Goal: Information Seeking & Learning: Compare options

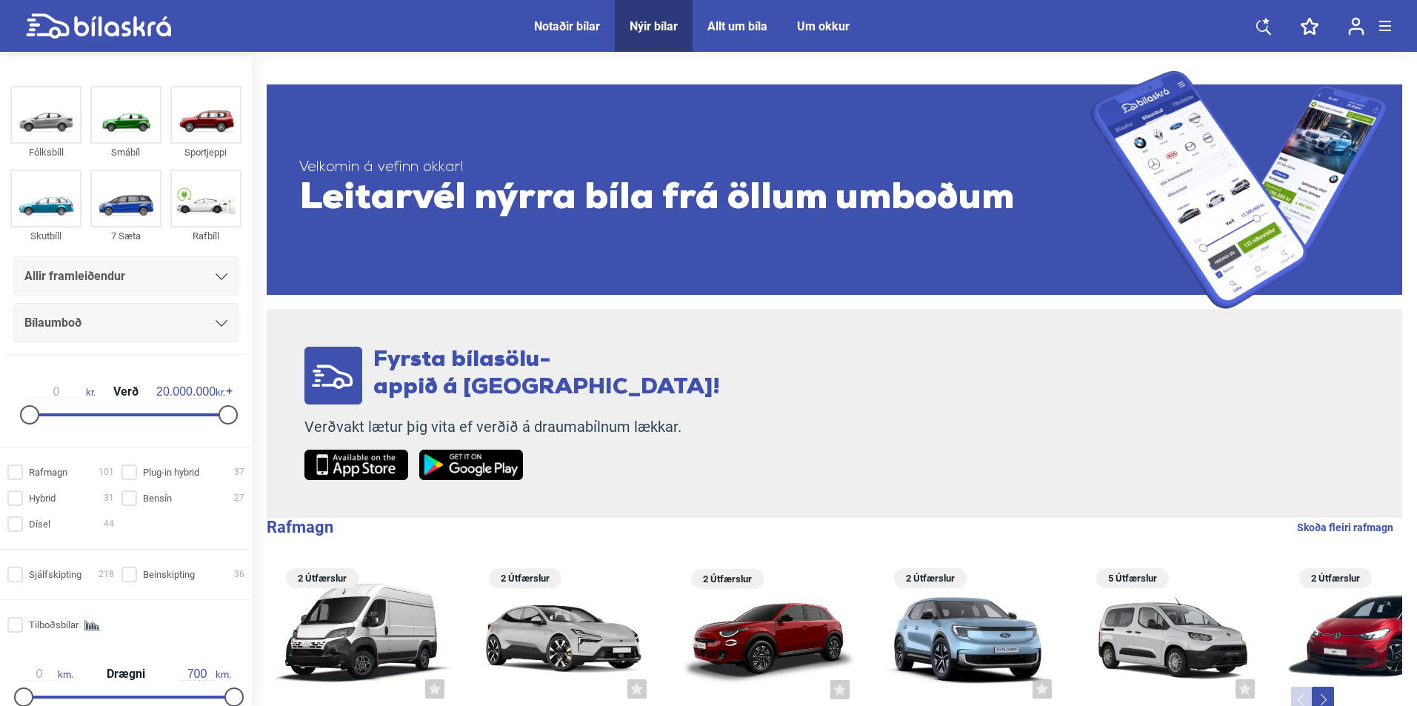
click at [156, 283] on div "Allir framleiðendur" at bounding box center [125, 276] width 203 height 21
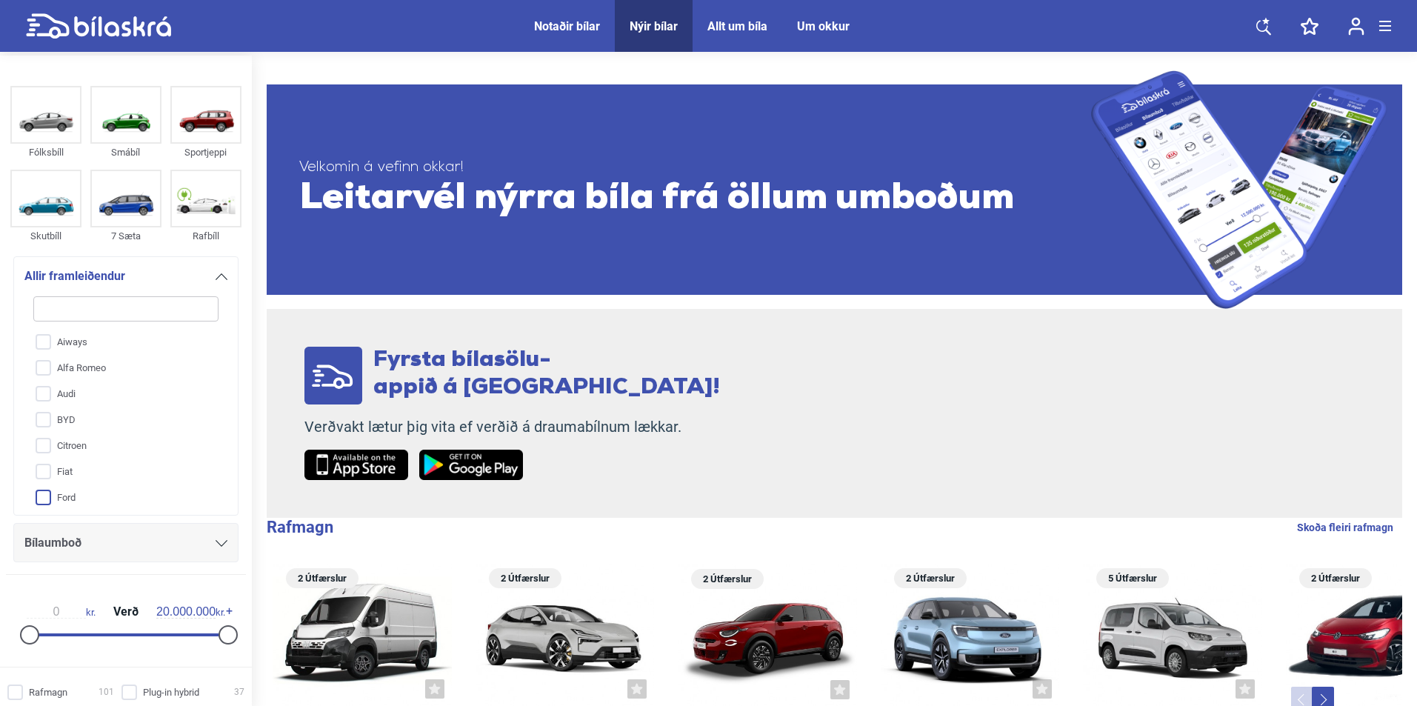
click at [68, 486] on input "Ford" at bounding box center [116, 498] width 187 height 26
checkbox input "true"
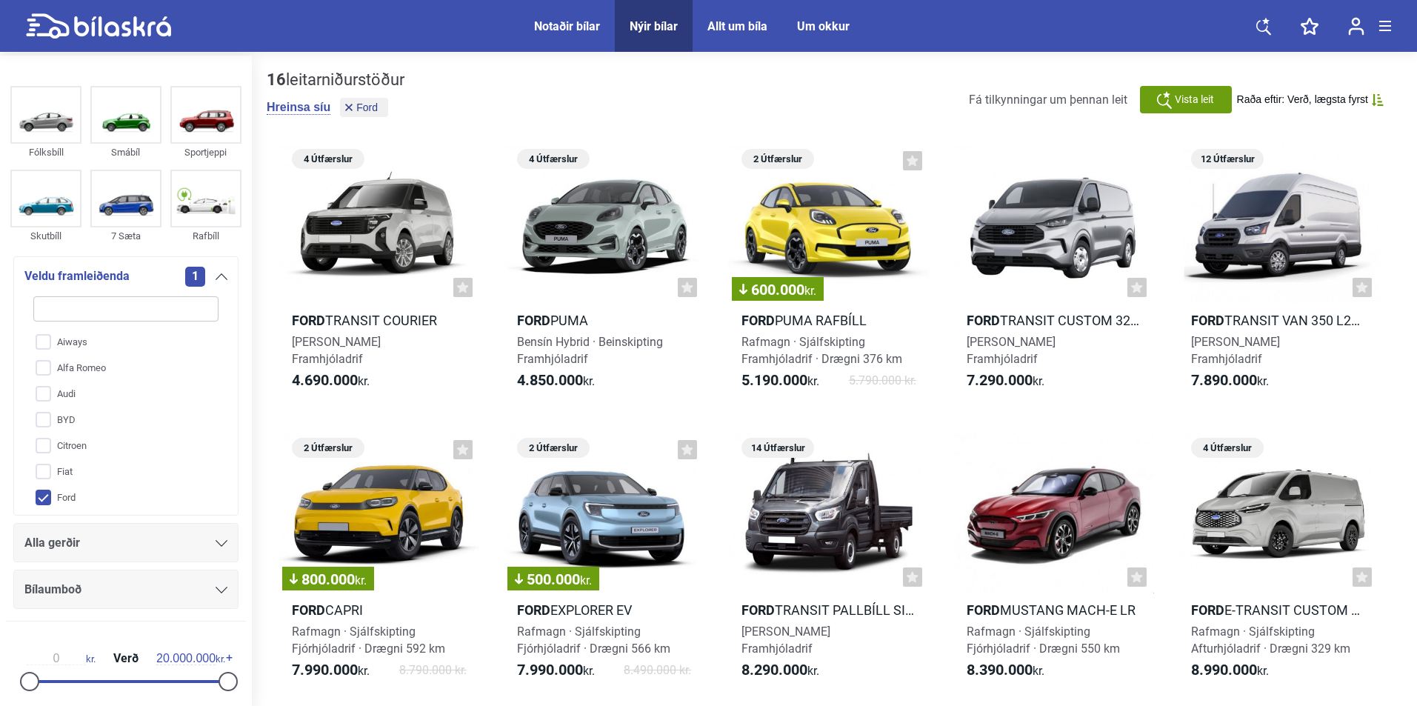
click at [101, 533] on div "Alla gerðir" at bounding box center [125, 543] width 203 height 21
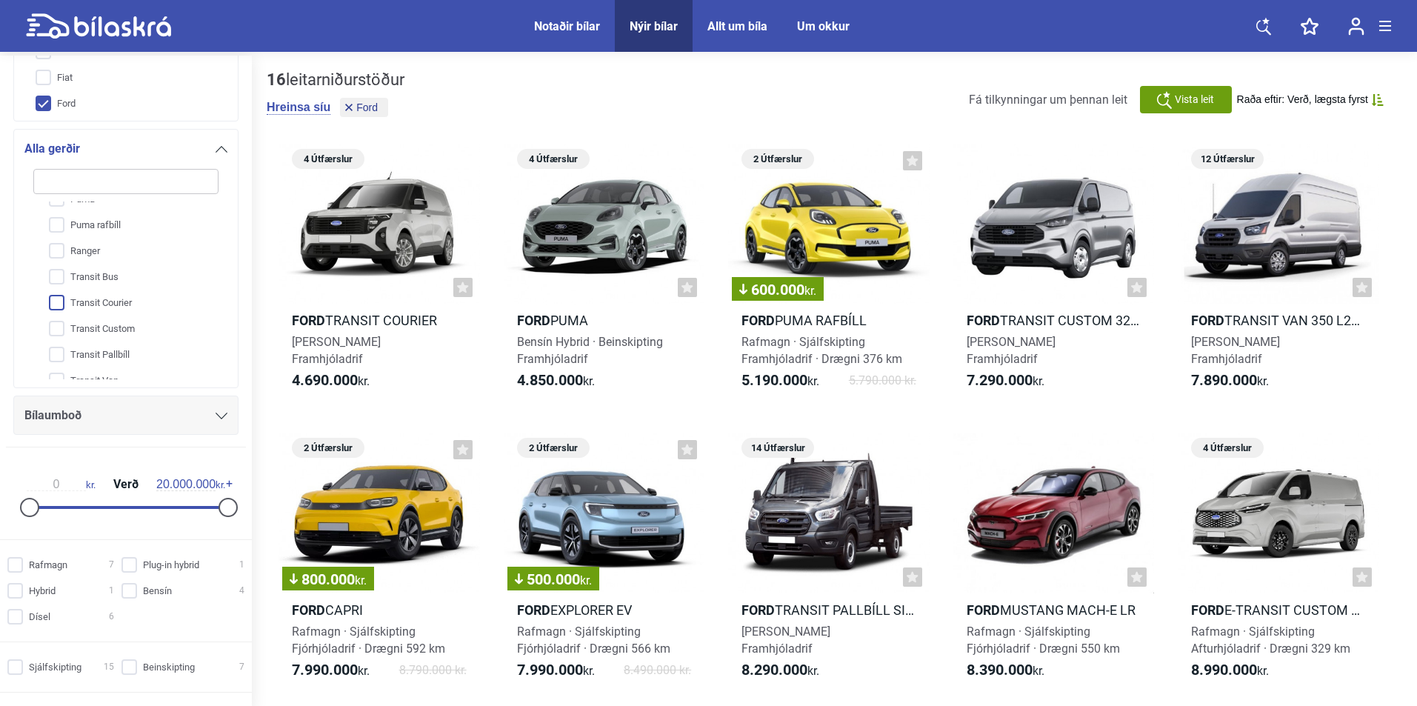
scroll to position [264, 0]
click at [117, 242] on input "Ranger" at bounding box center [116, 237] width 187 height 26
checkbox input "true"
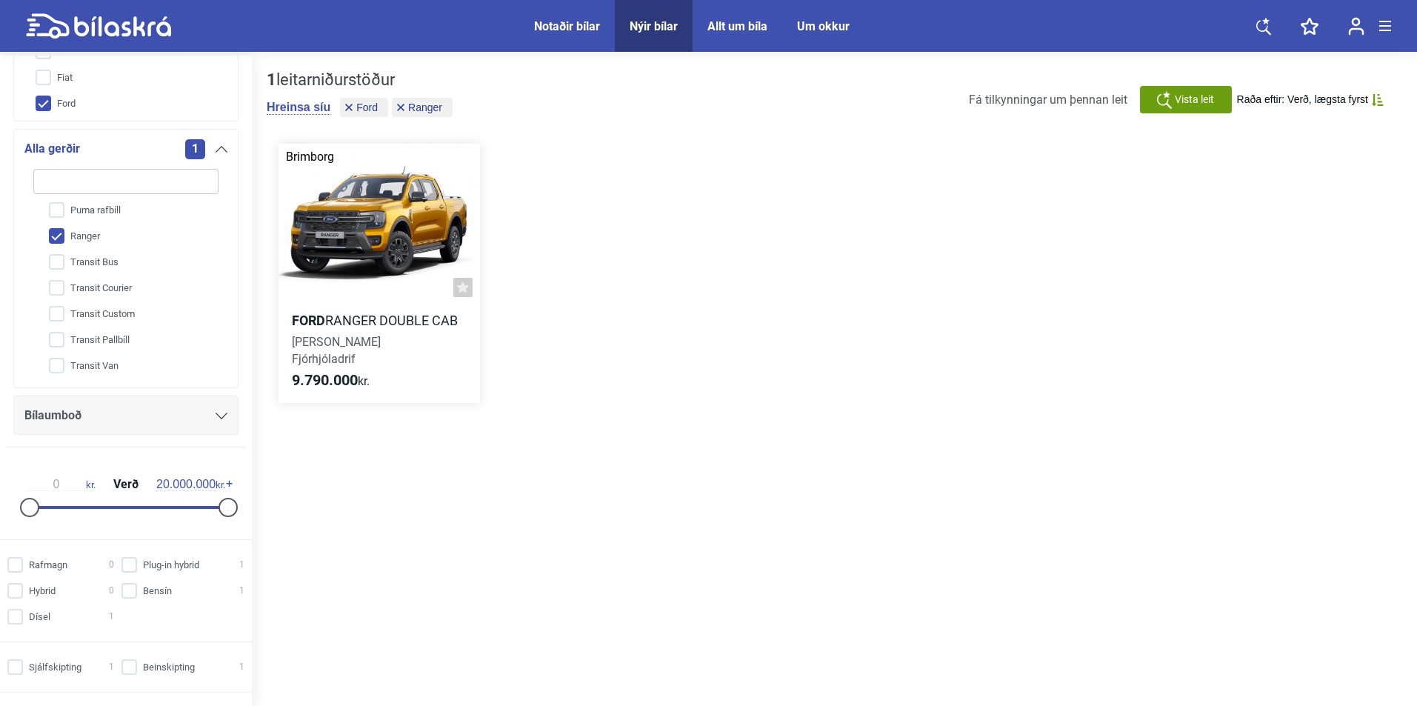
click at [396, 267] on div at bounding box center [380, 224] width 202 height 161
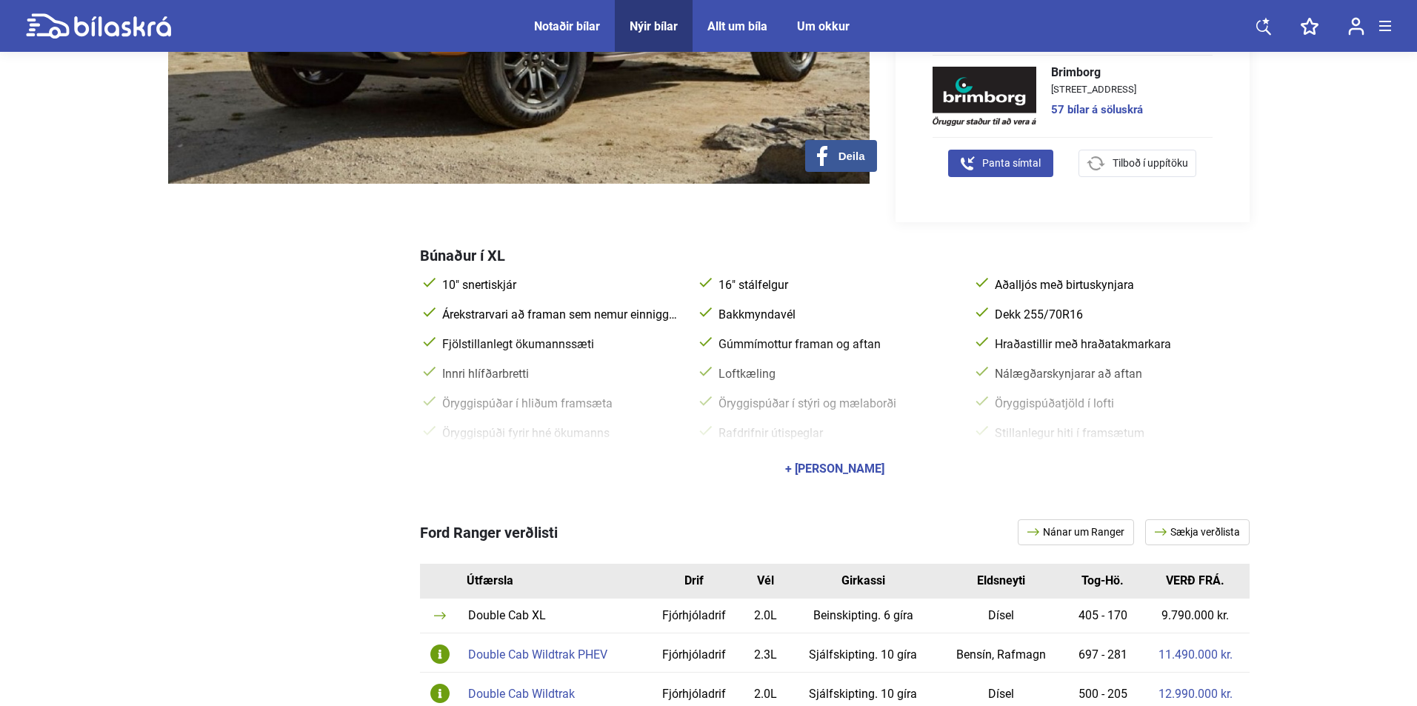
scroll to position [593, 0]
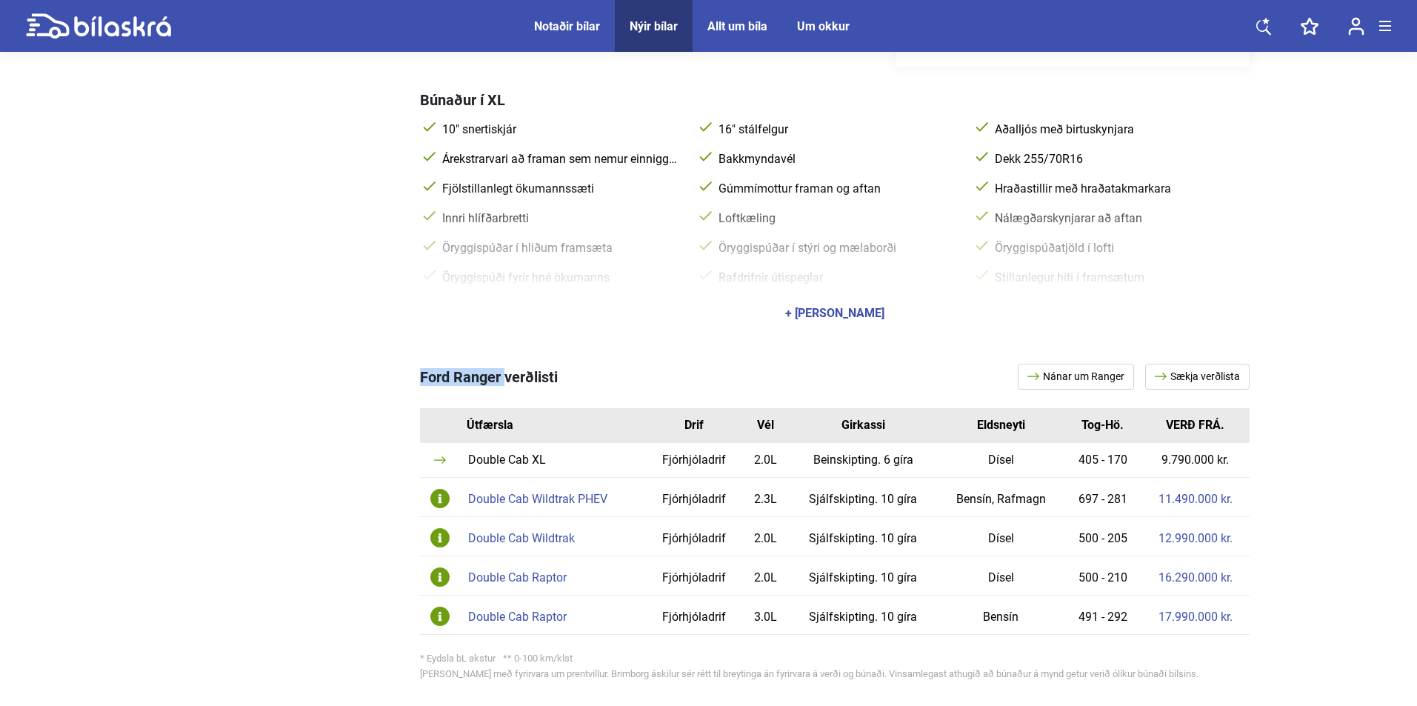
drag, startPoint x: 411, startPoint y: 365, endPoint x: 501, endPoint y: 354, distance: 90.3
click at [502, 355] on div "Ford Ranger verðlisti Nánar um Ranger Sækja verðlista Útfærsla Drif Vél Girkass…" at bounding box center [709, 525] width 1082 height 382
copy span "Ford Ranger"
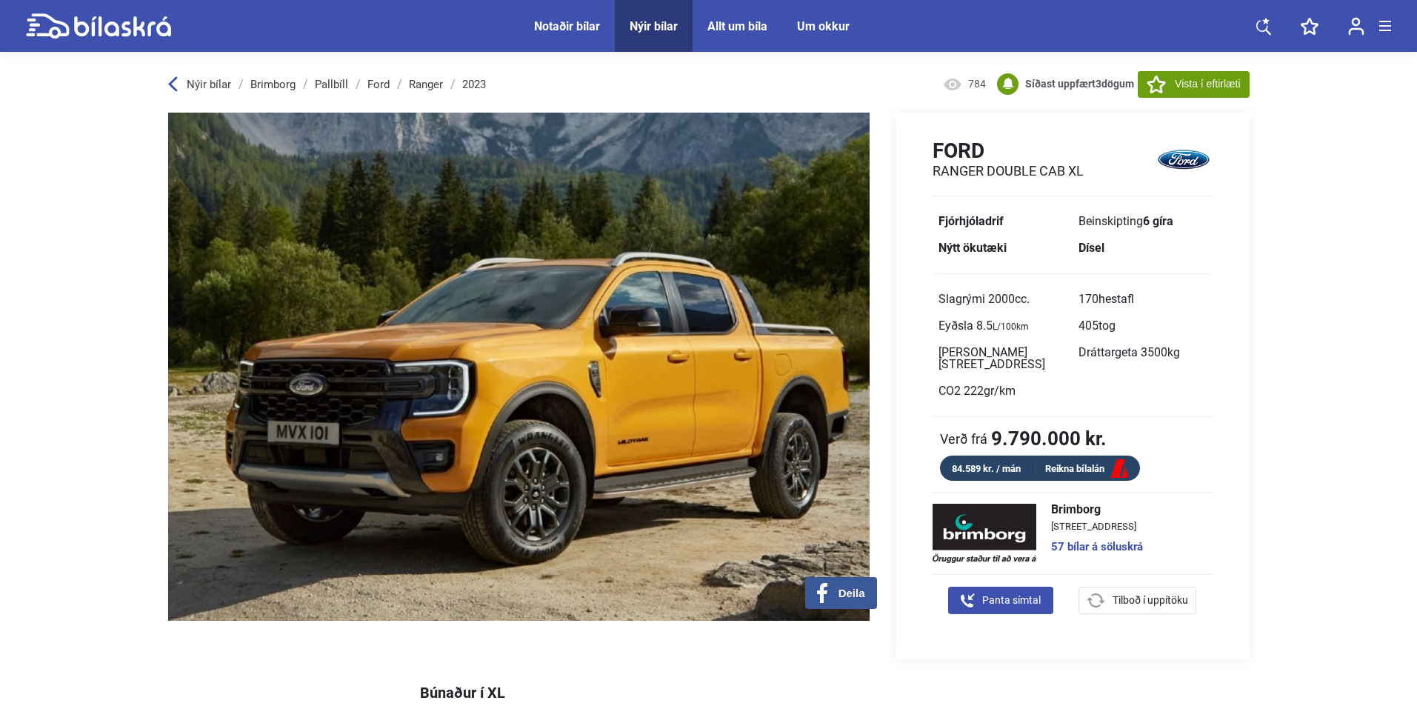
click at [634, 36] on span "Nýir bílar" at bounding box center [654, 26] width 78 height 52
click at [653, 16] on span "Nýir bílar" at bounding box center [654, 26] width 78 height 52
click at [655, 21] on div "Nýir bílar" at bounding box center [654, 26] width 48 height 14
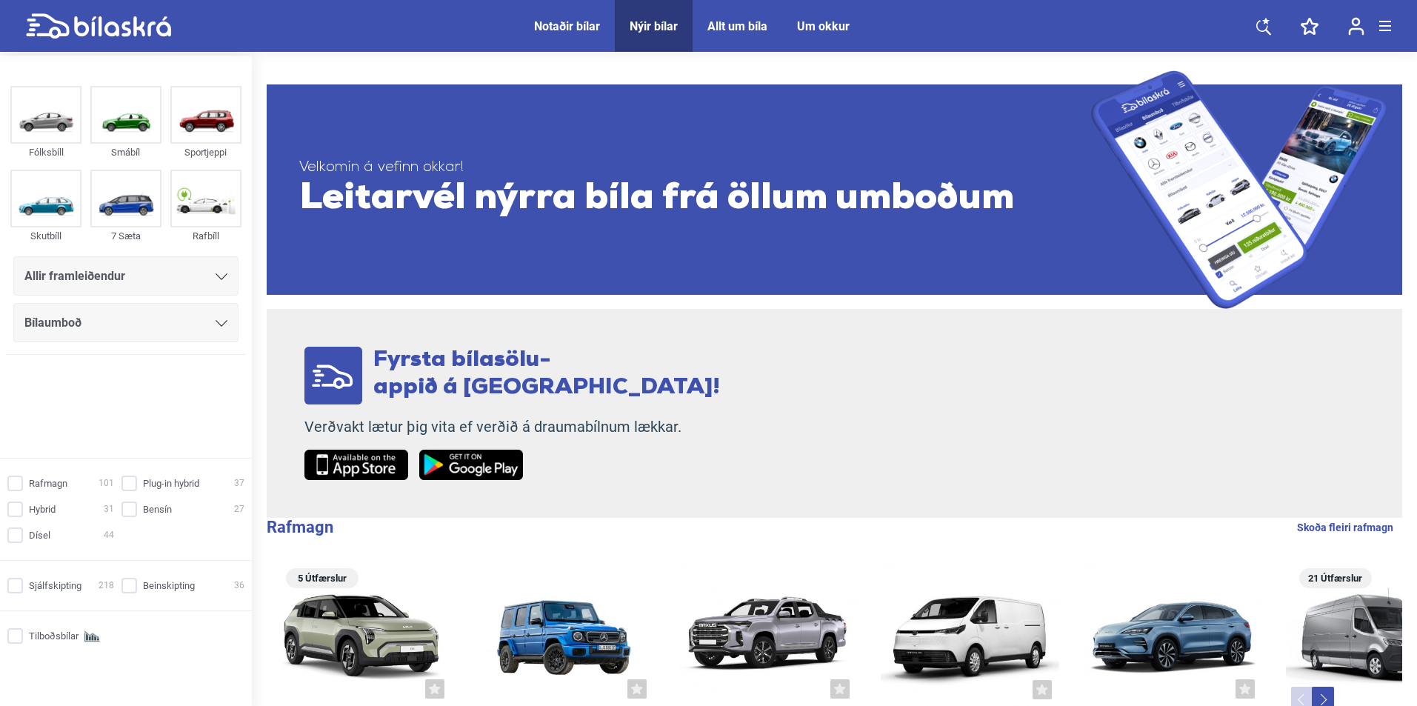
click at [110, 274] on span "Allir framleiðendur" at bounding box center [74, 276] width 101 height 21
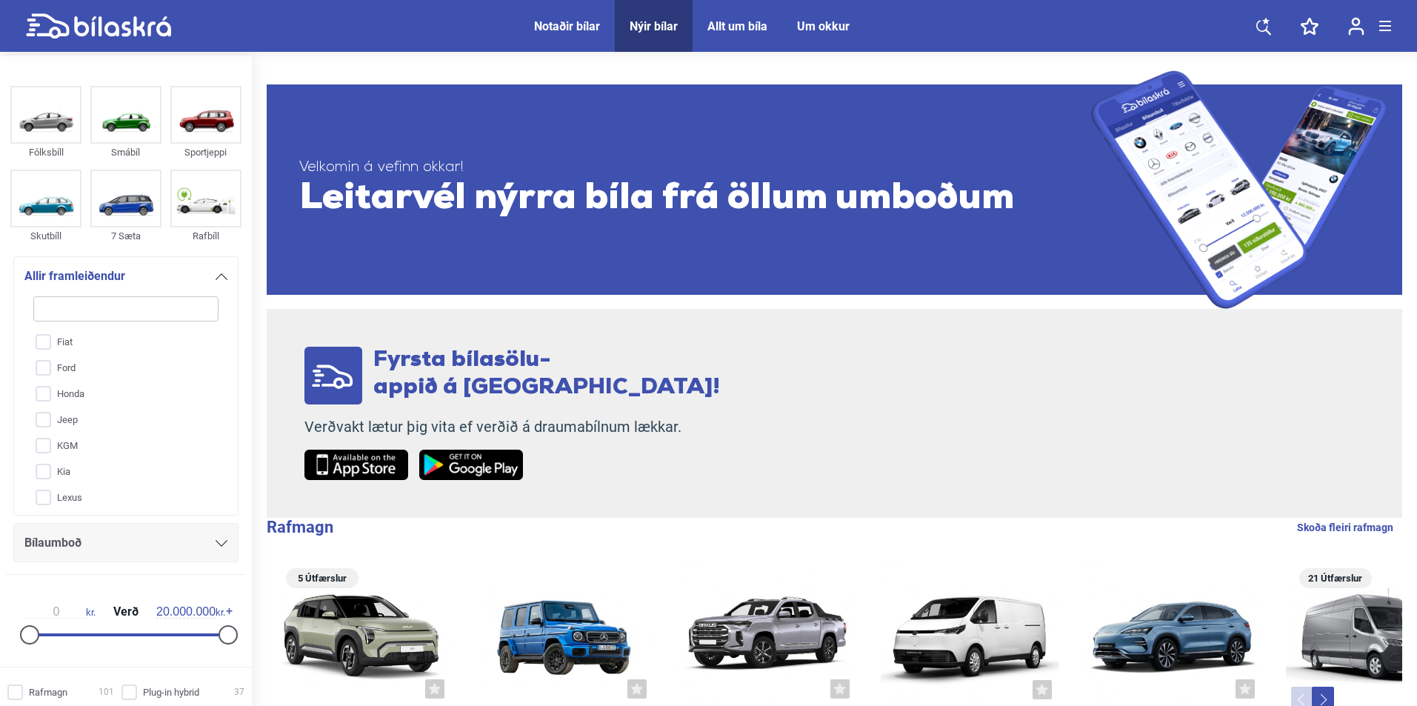
scroll to position [148, 0]
click at [47, 350] on input "Ford" at bounding box center [116, 350] width 187 height 26
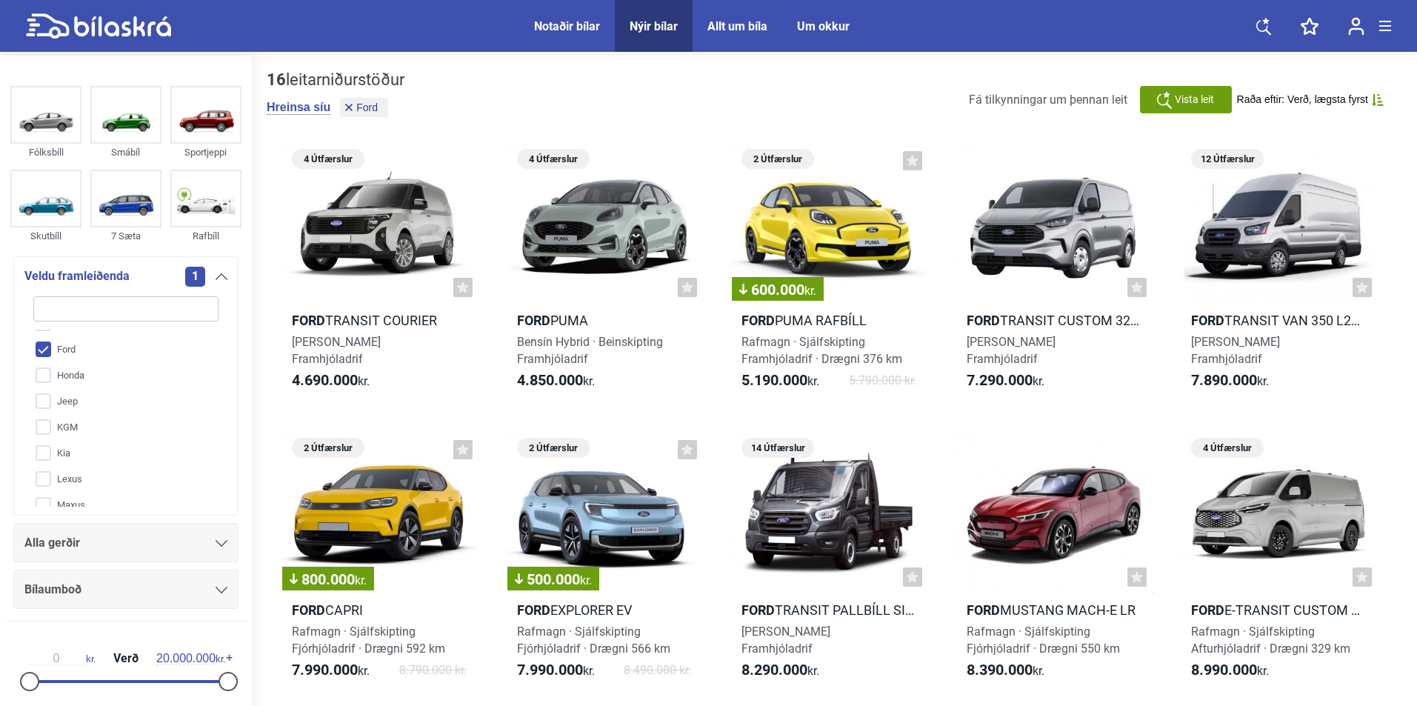
click at [46, 353] on input "Ford" at bounding box center [116, 350] width 187 height 26
checkbox input "false"
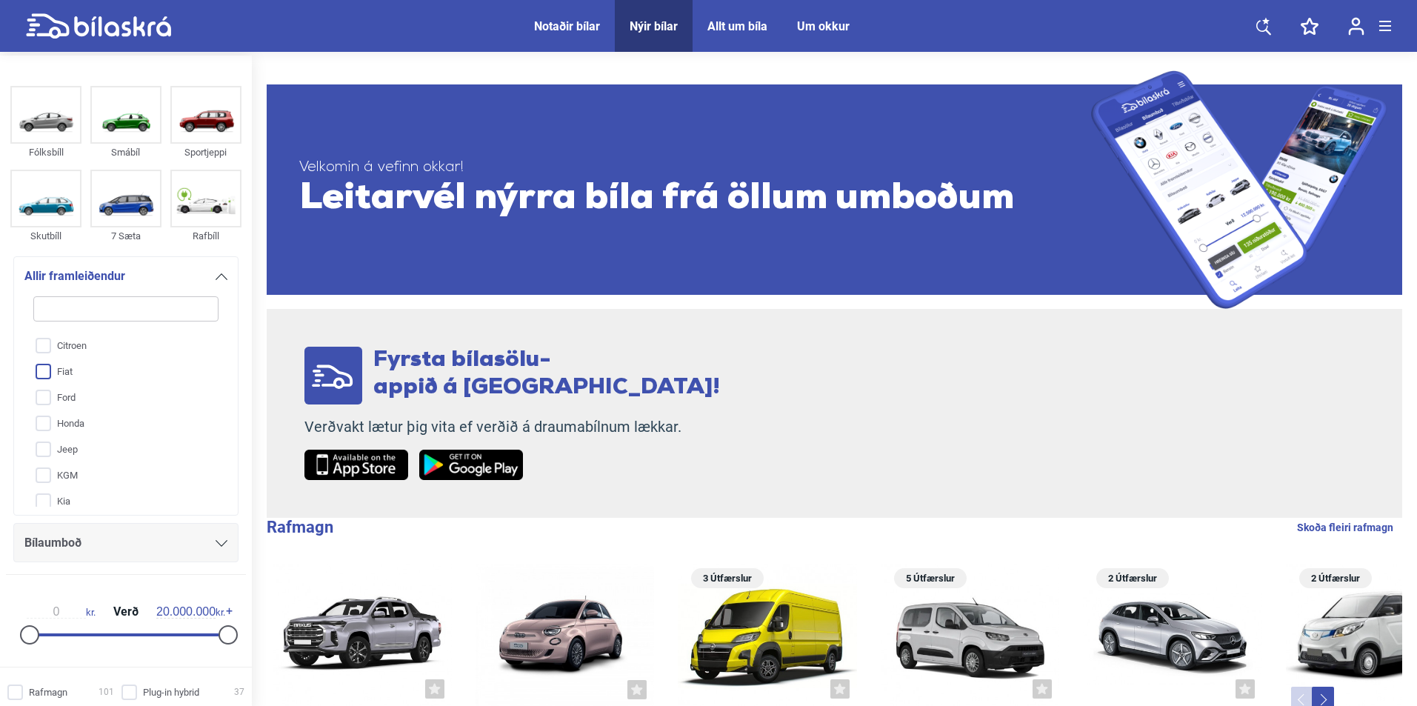
scroll to position [74, 0]
click at [68, 400] on input "Fiat" at bounding box center [116, 398] width 187 height 26
checkbox input "true"
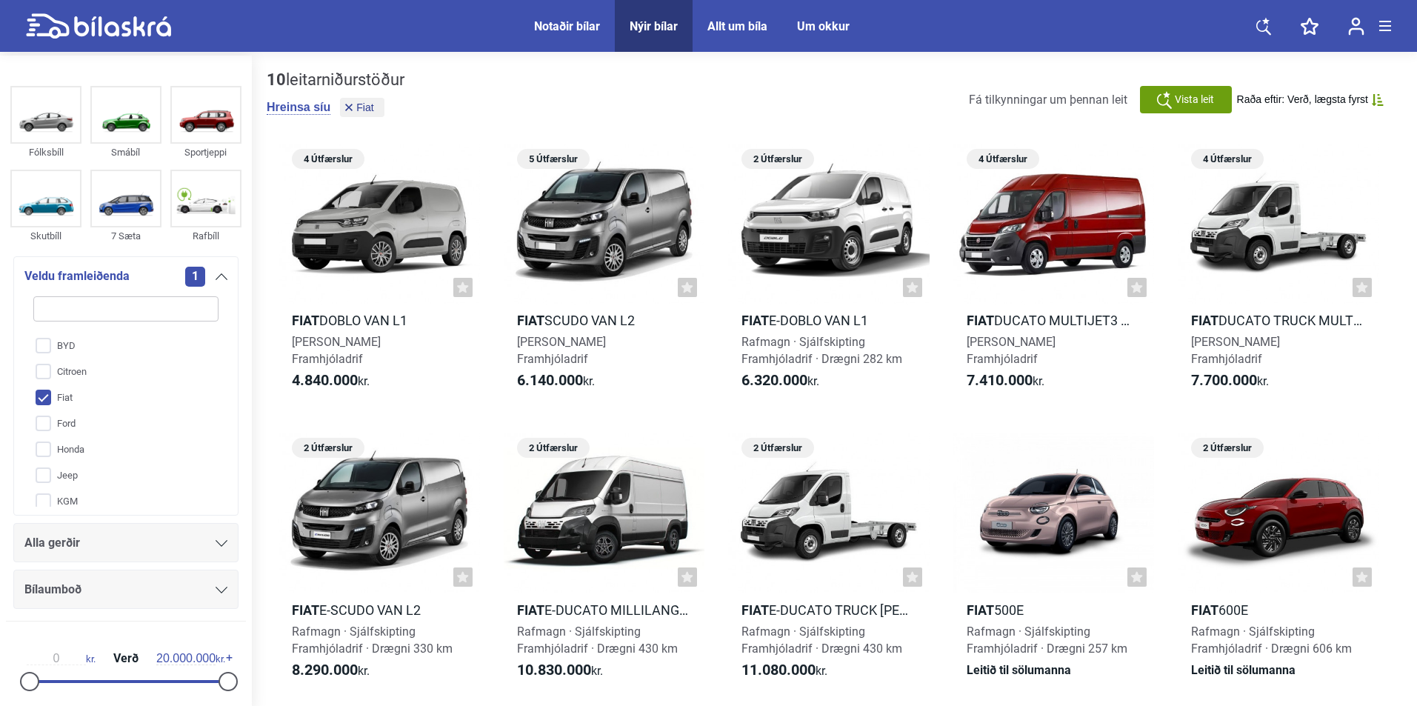
click at [142, 539] on div "Alla gerðir" at bounding box center [125, 543] width 203 height 21
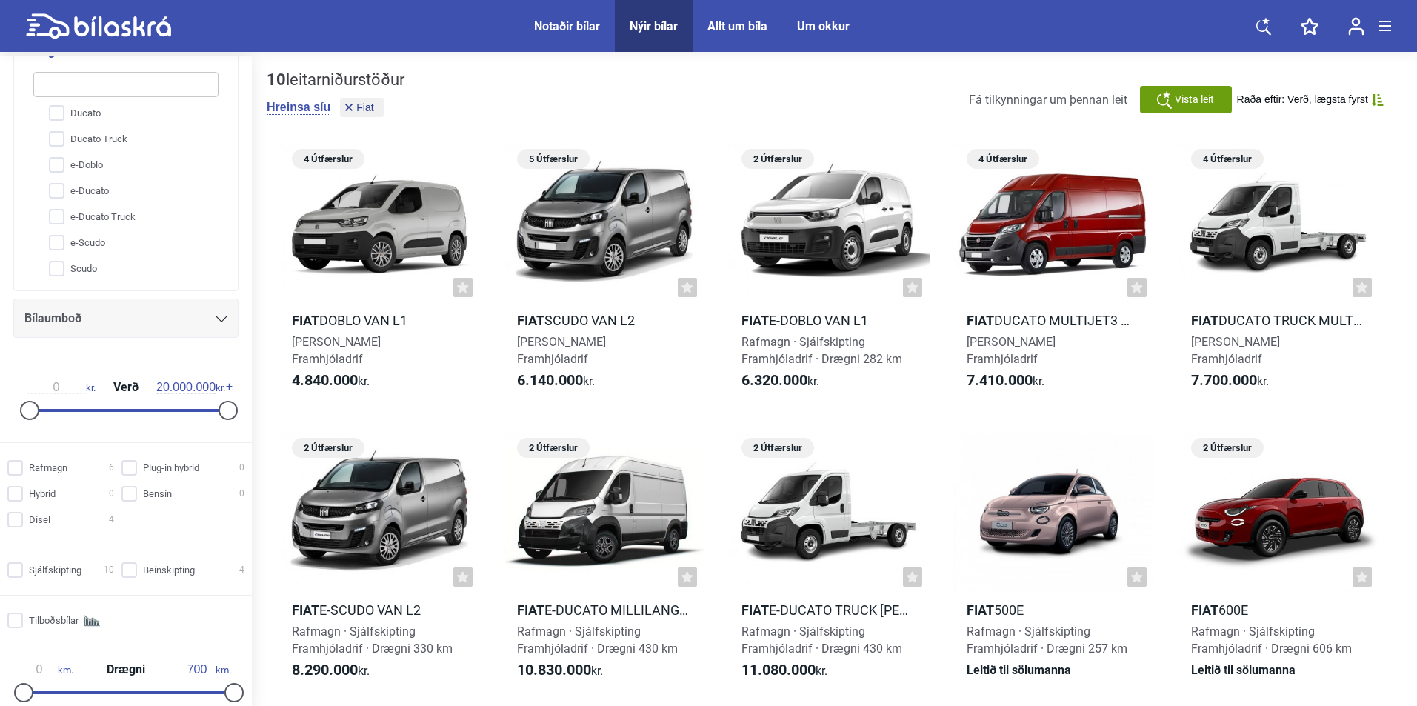
scroll to position [468, 0]
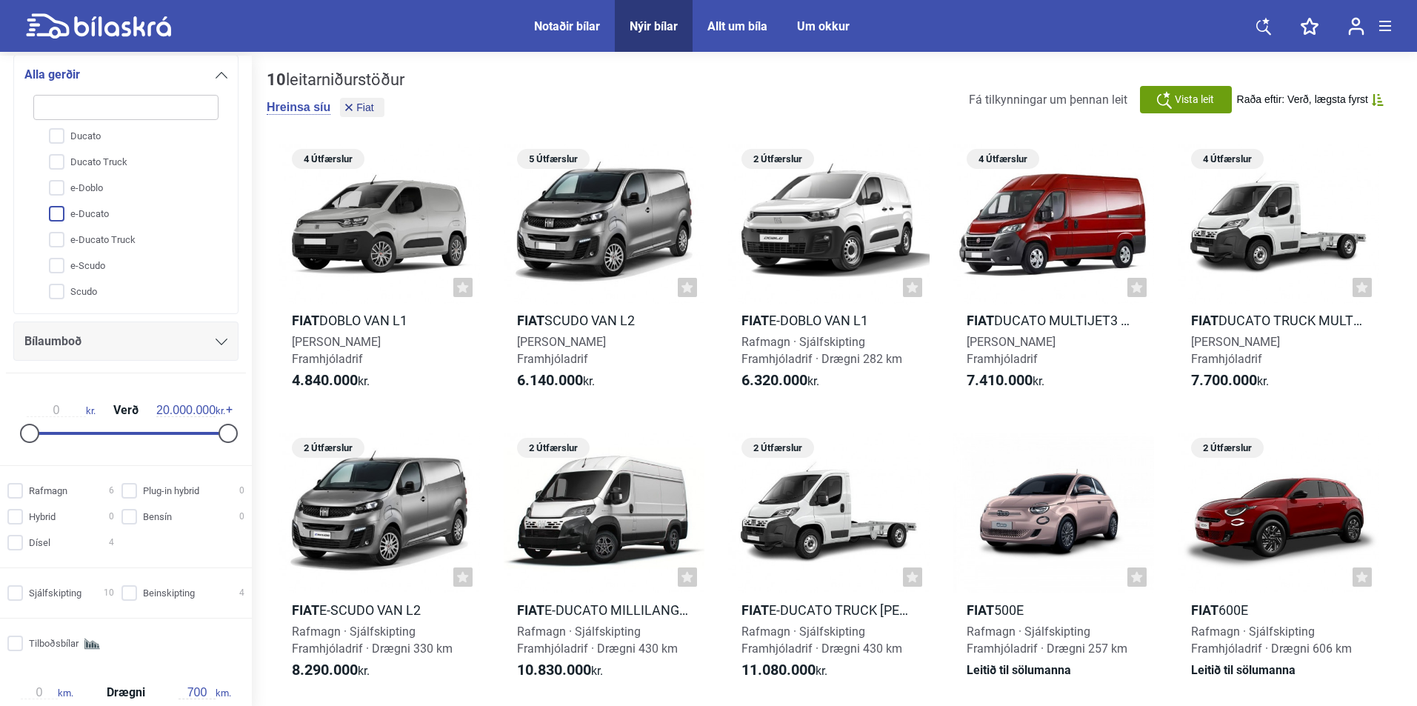
click at [99, 213] on input "e-Ducato" at bounding box center [116, 215] width 187 height 26
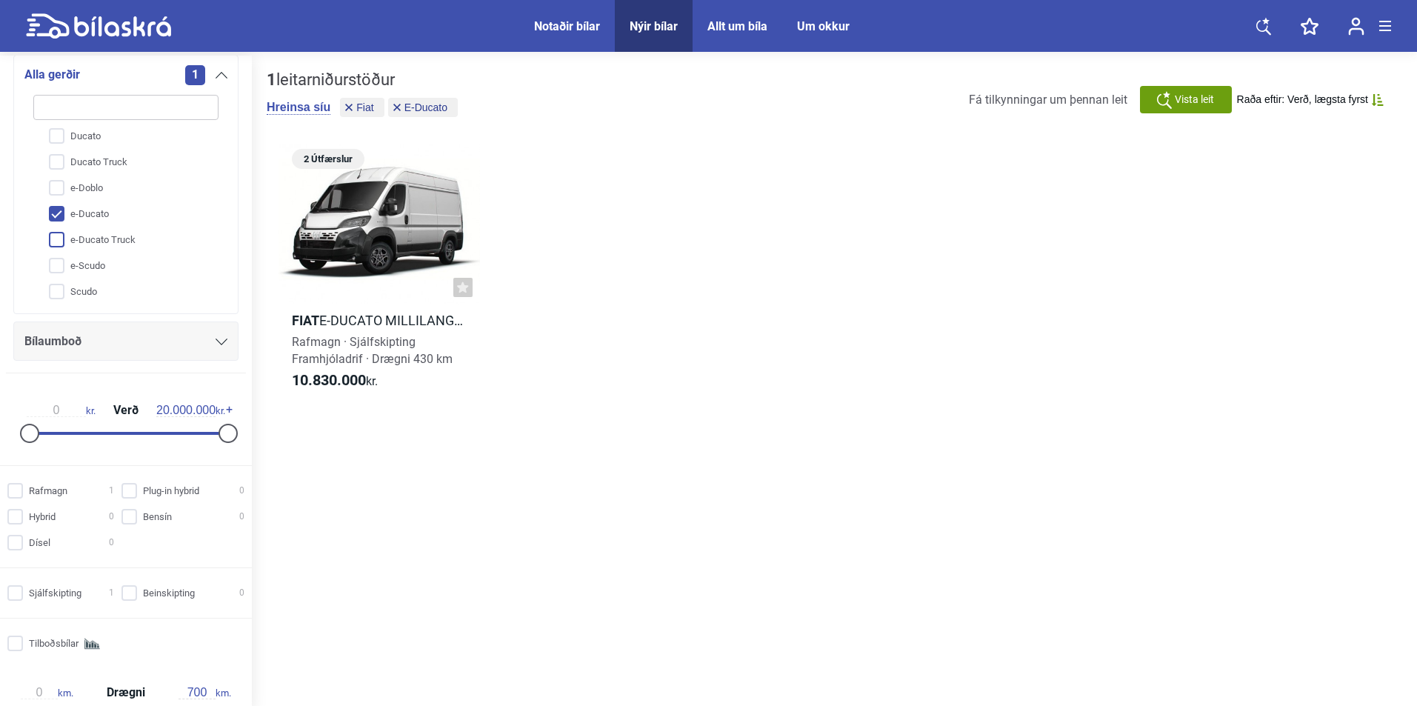
drag, startPoint x: 94, startPoint y: 220, endPoint x: 92, endPoint y: 228, distance: 8.4
click at [94, 220] on input "e-Ducato" at bounding box center [116, 215] width 187 height 26
checkbox input "false"
click at [92, 235] on input "e-Ducato Truck" at bounding box center [116, 240] width 187 height 26
checkbox input "true"
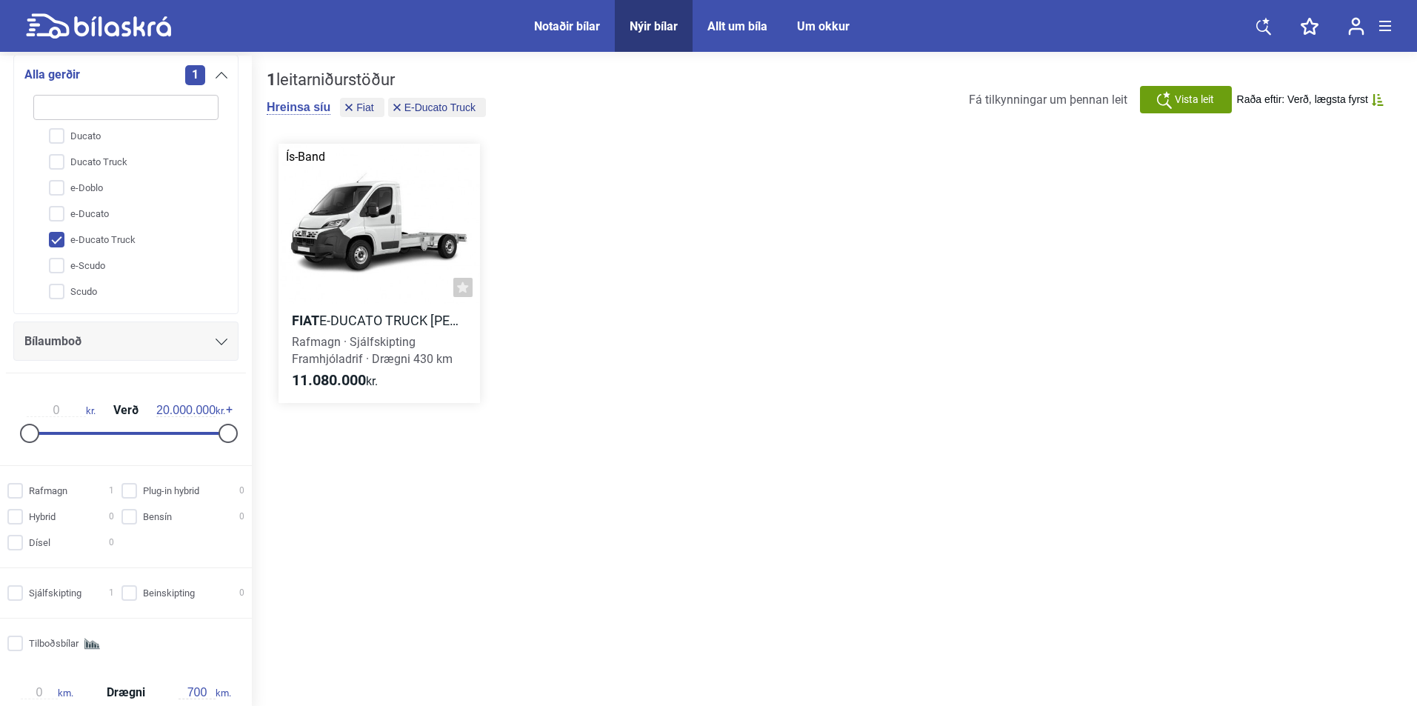
click at [381, 242] on div at bounding box center [380, 224] width 202 height 161
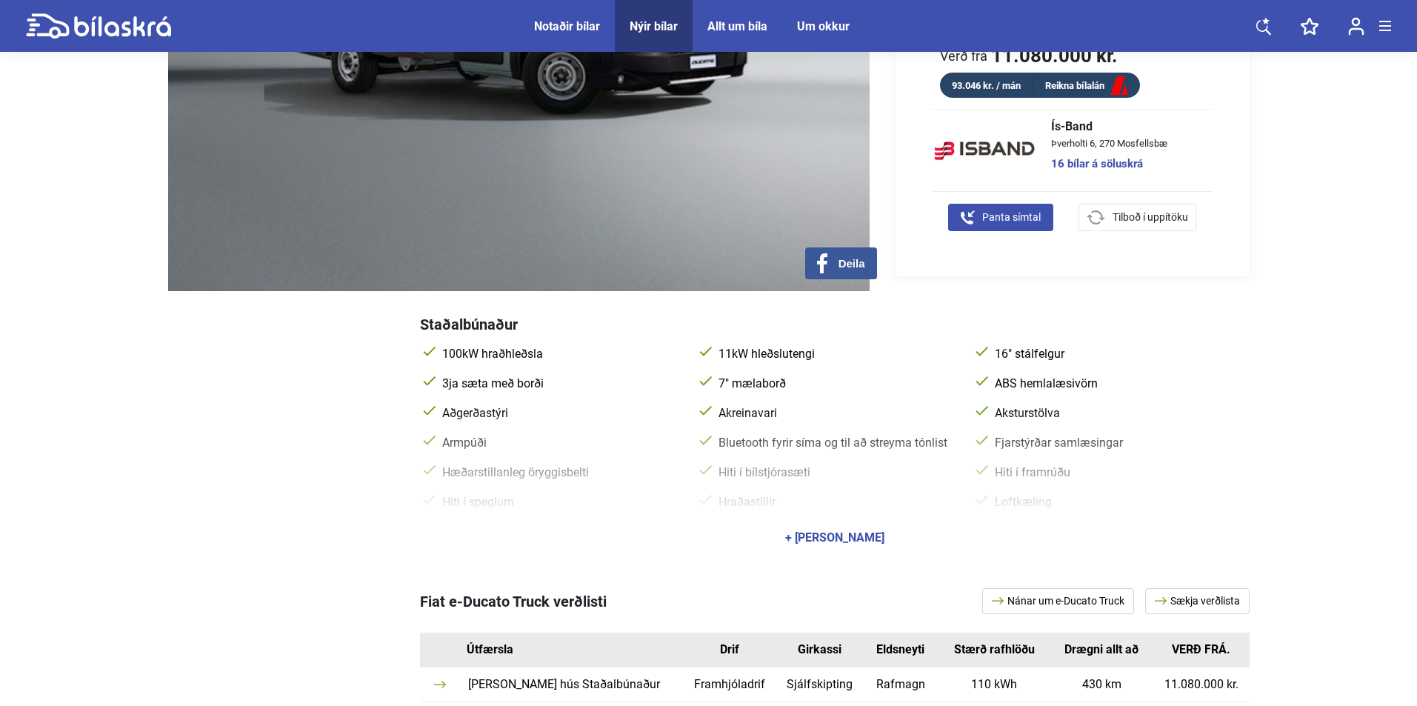
scroll to position [619, 0]
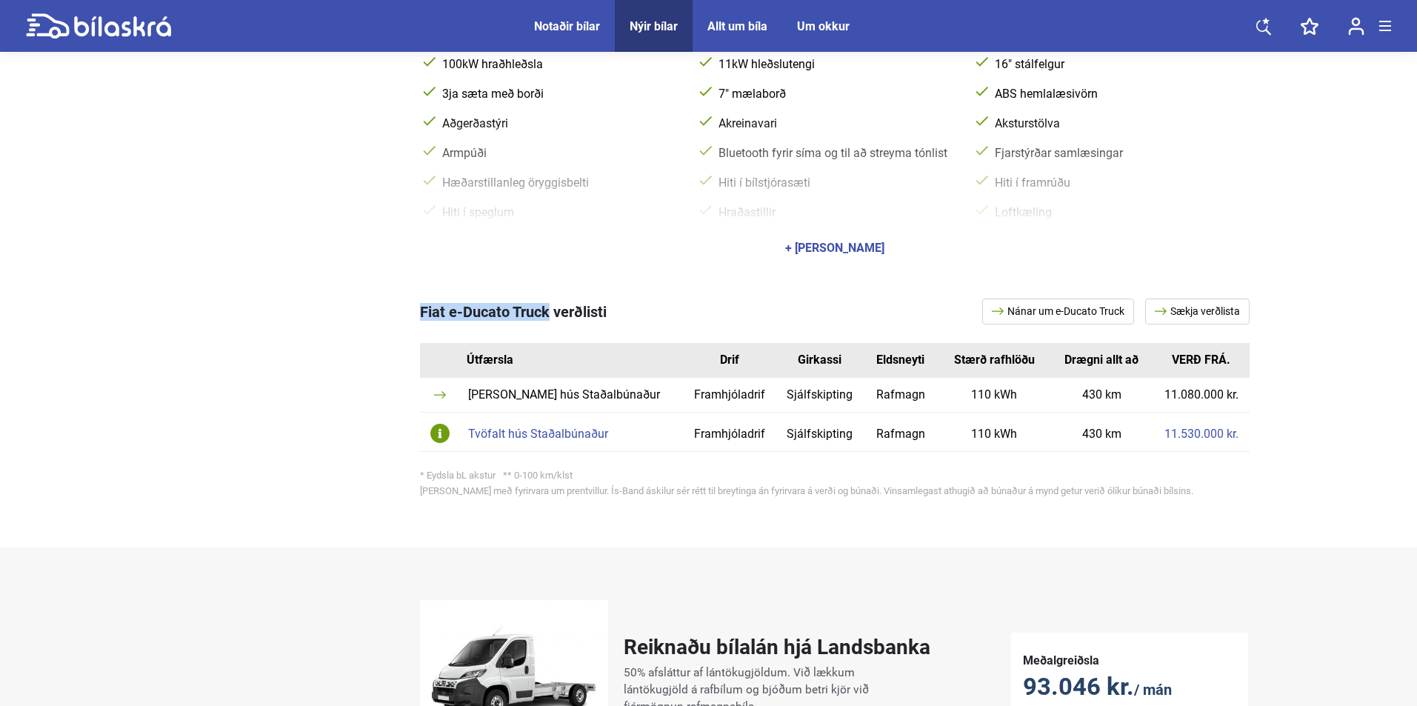
copy span "Fiat e-Ducato Truck"
drag, startPoint x: 418, startPoint y: 311, endPoint x: 548, endPoint y: 319, distance: 130.6
click at [548, 319] on div "Fiat e-Ducato Truck verðlisti Nánar um e-Ducato Truck Sækja verðlista Útfærsla …" at bounding box center [709, 401] width 1082 height 264
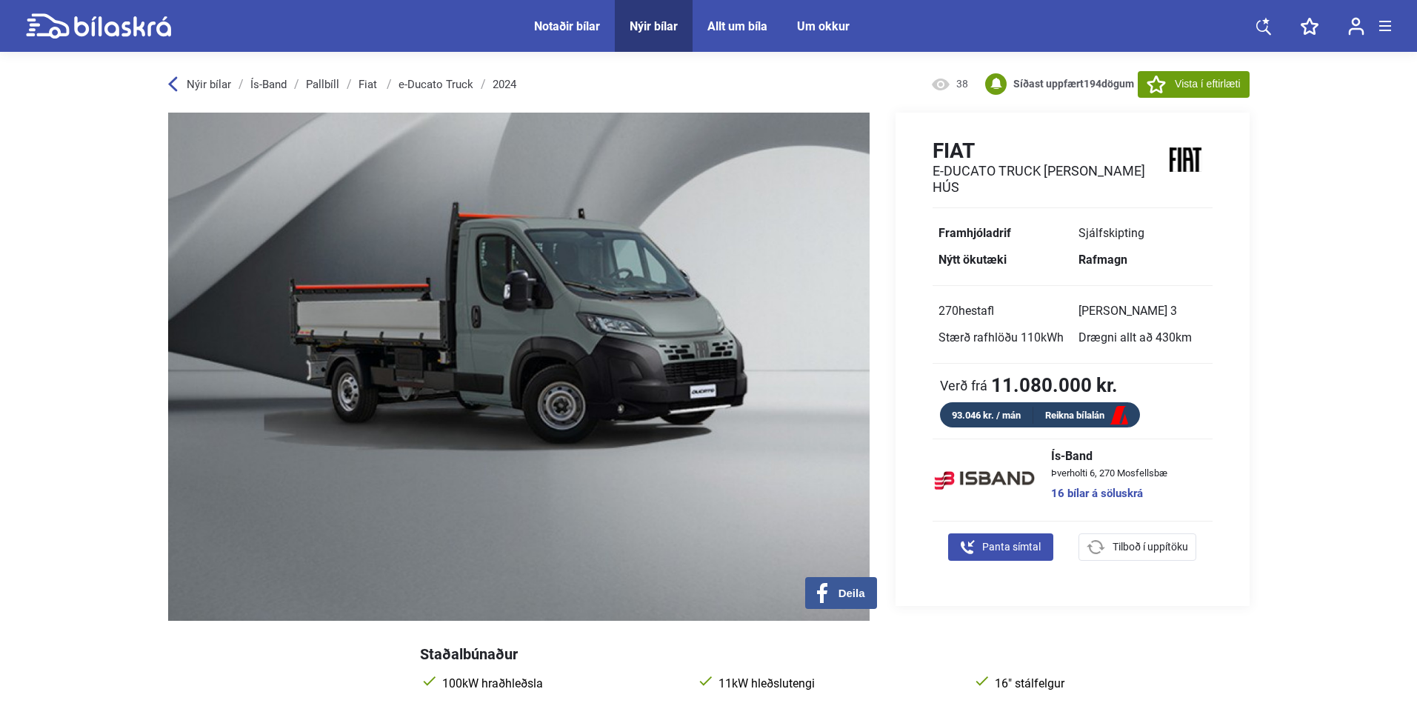
click at [366, 83] on link "Fiat" at bounding box center [369, 85] width 21 height 12
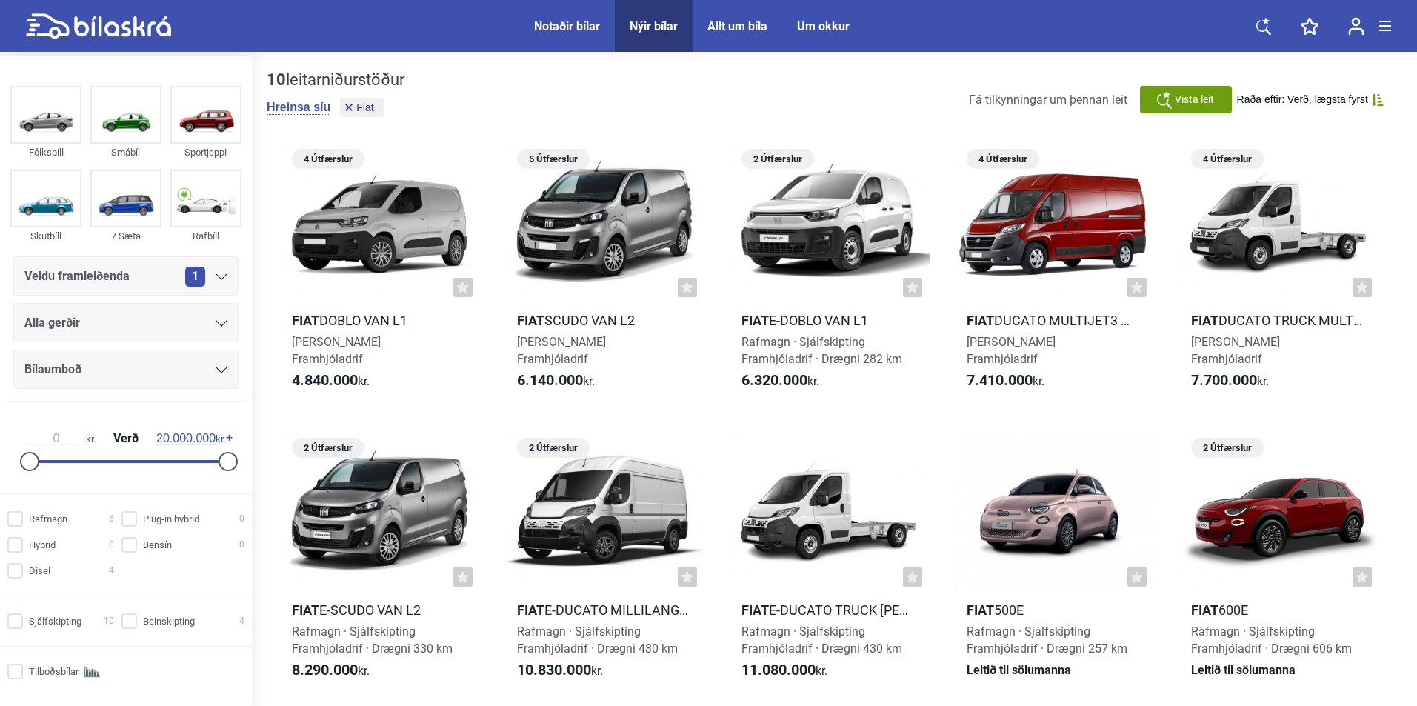
click at [119, 320] on div "Alla gerðir" at bounding box center [125, 323] width 203 height 21
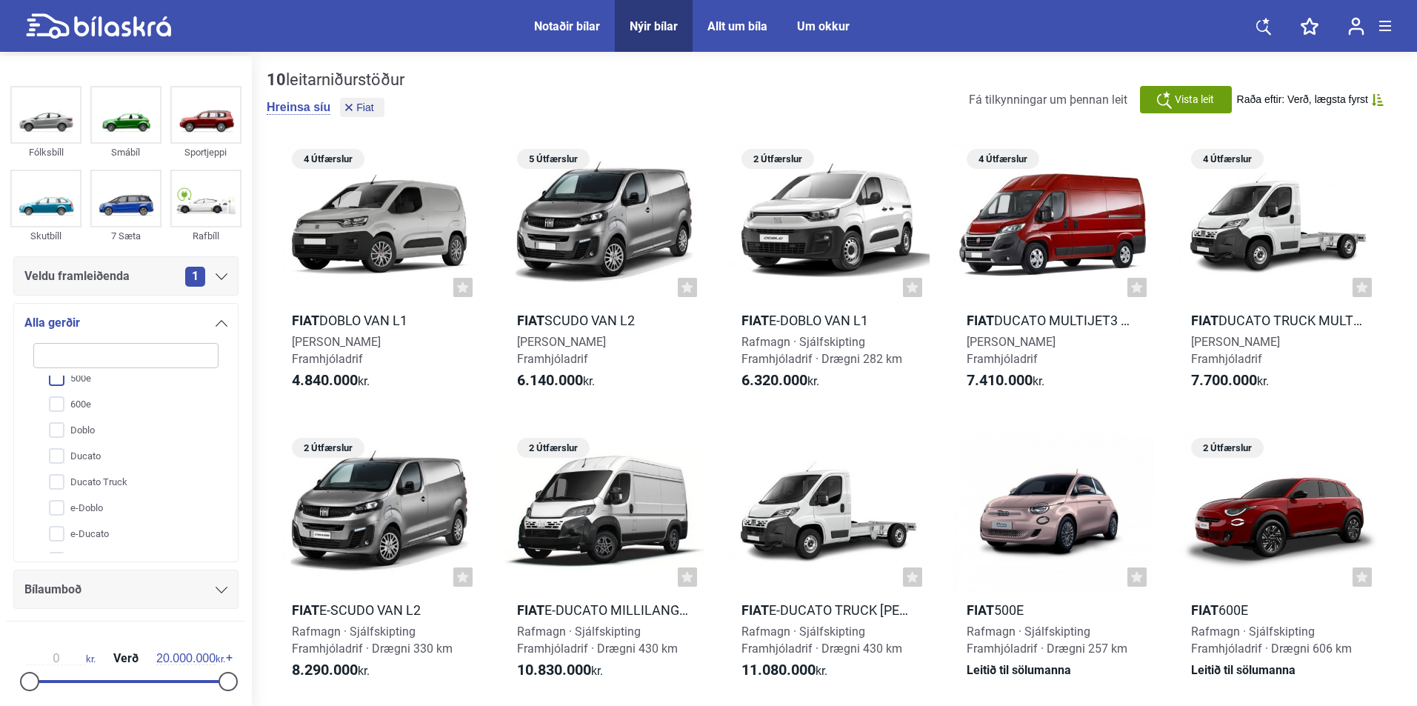
scroll to position [108, 0]
click at [119, 410] on input "Ducato Truck" at bounding box center [116, 411] width 187 height 26
checkbox input "true"
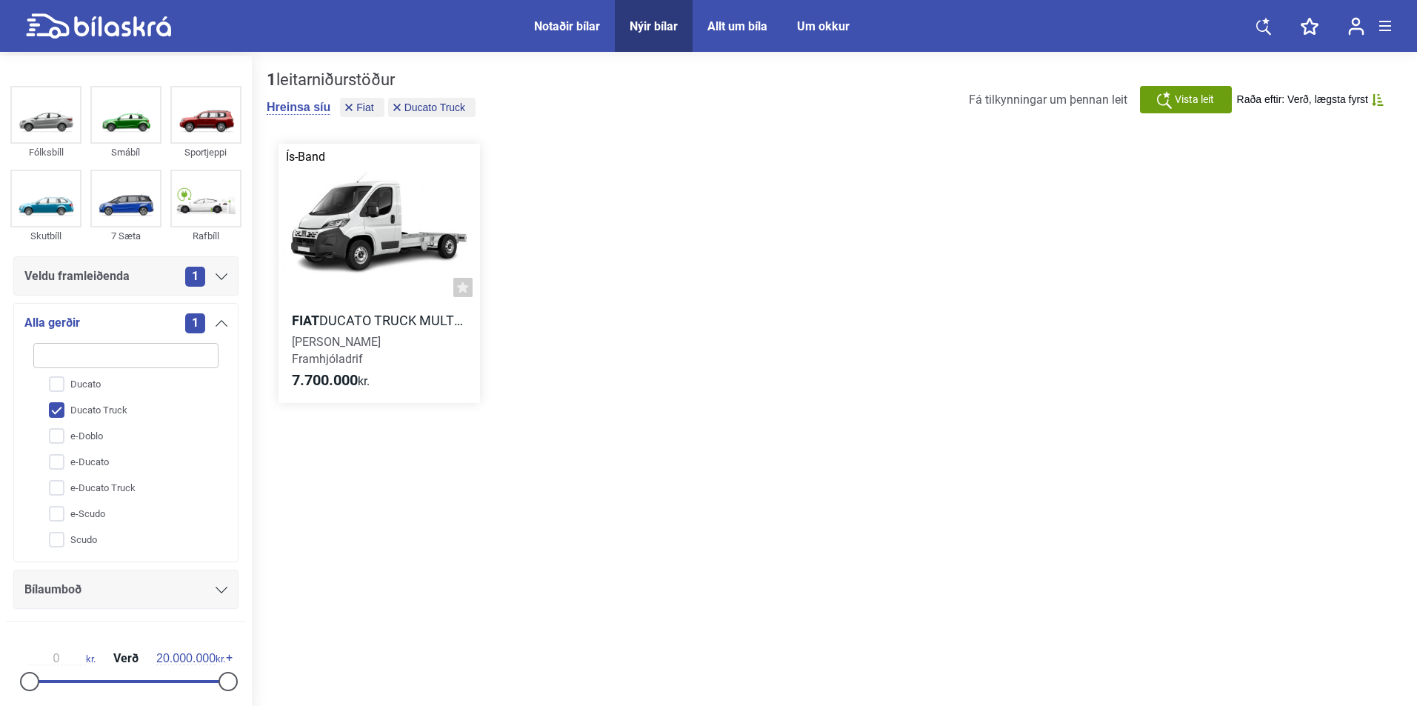
click at [411, 265] on div at bounding box center [380, 224] width 202 height 161
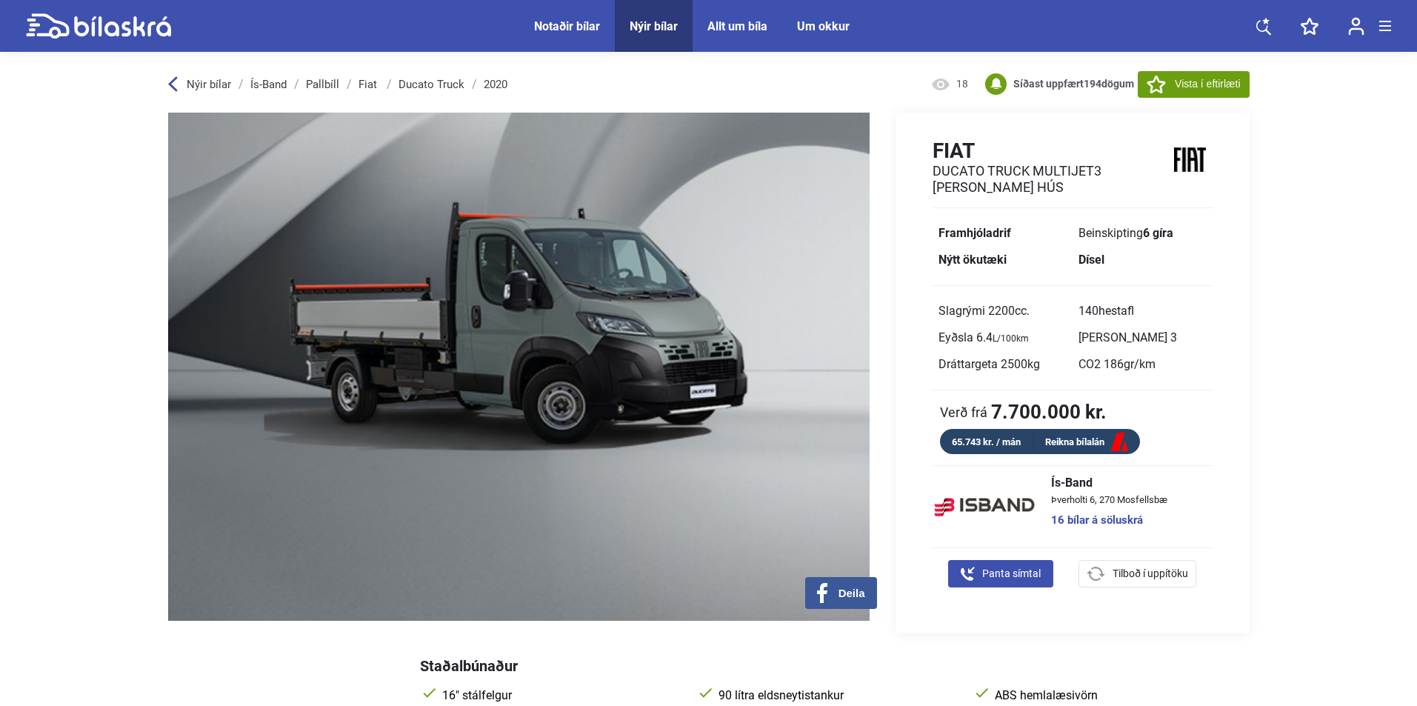
click at [362, 86] on link "Fiat" at bounding box center [369, 85] width 21 height 12
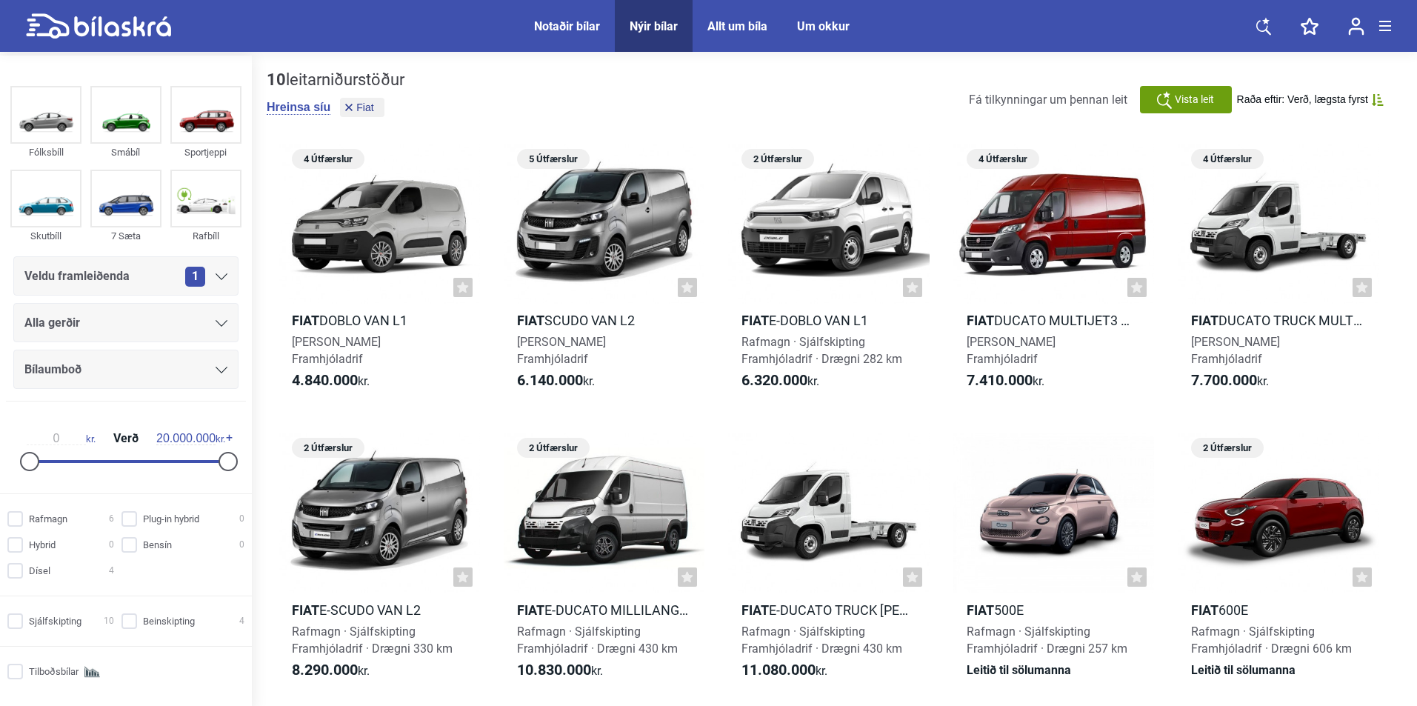
click at [149, 319] on div "Alla gerðir" at bounding box center [125, 323] width 203 height 21
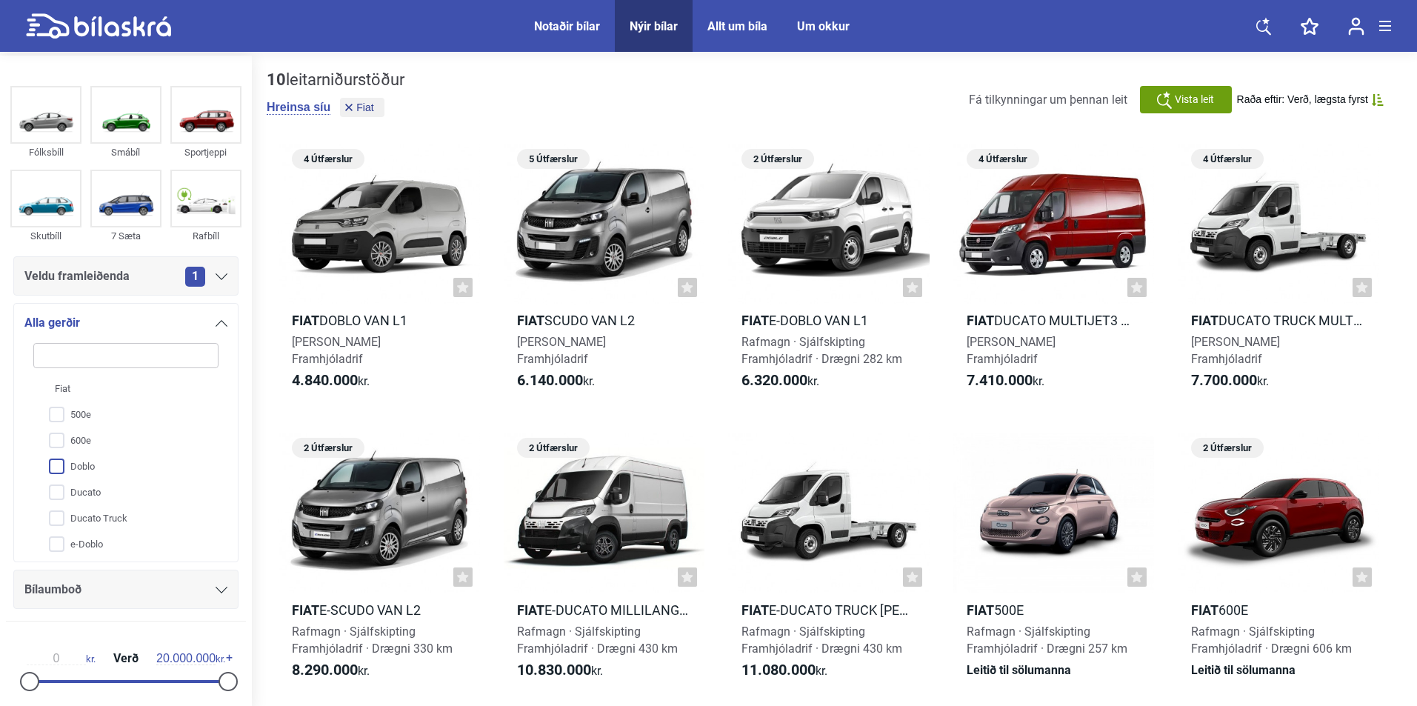
scroll to position [74, 0]
click at [115, 495] on input "e-Ducato" at bounding box center [116, 497] width 187 height 26
checkbox input "true"
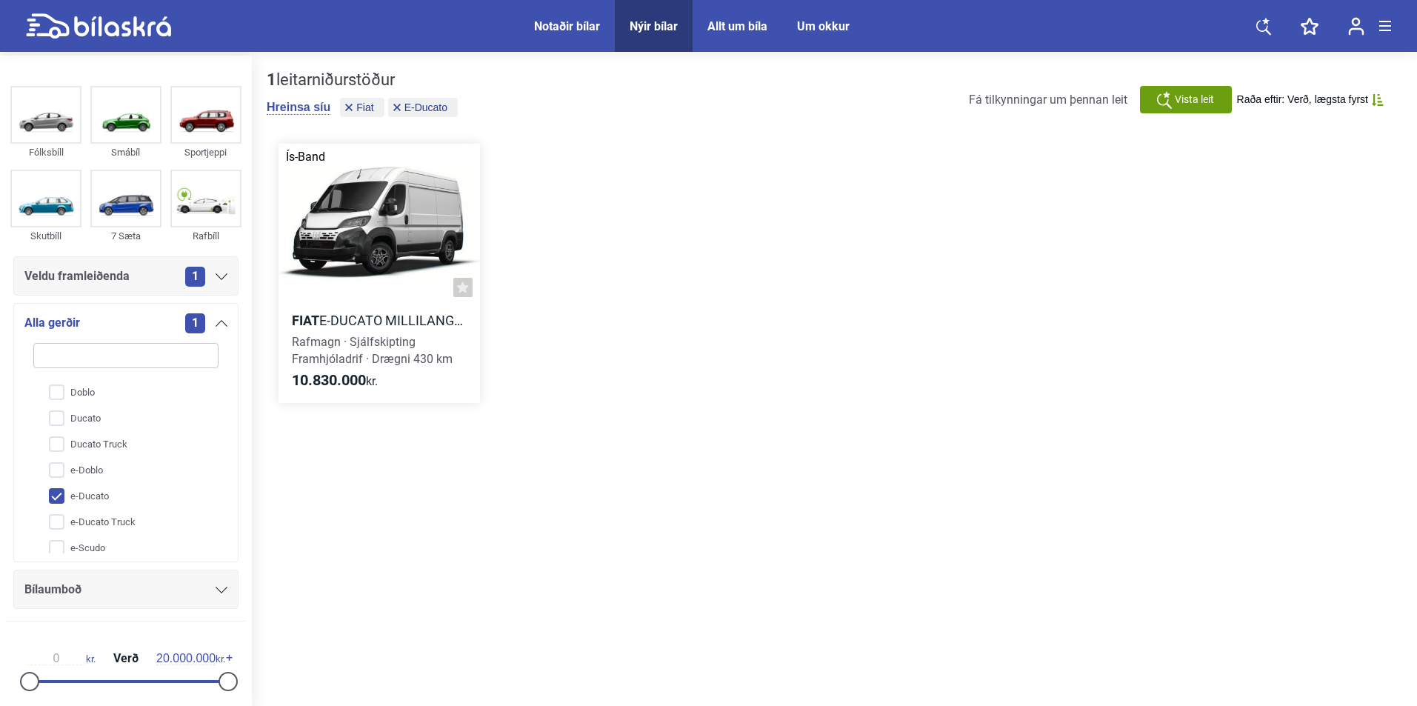
click at [398, 257] on div at bounding box center [380, 224] width 202 height 161
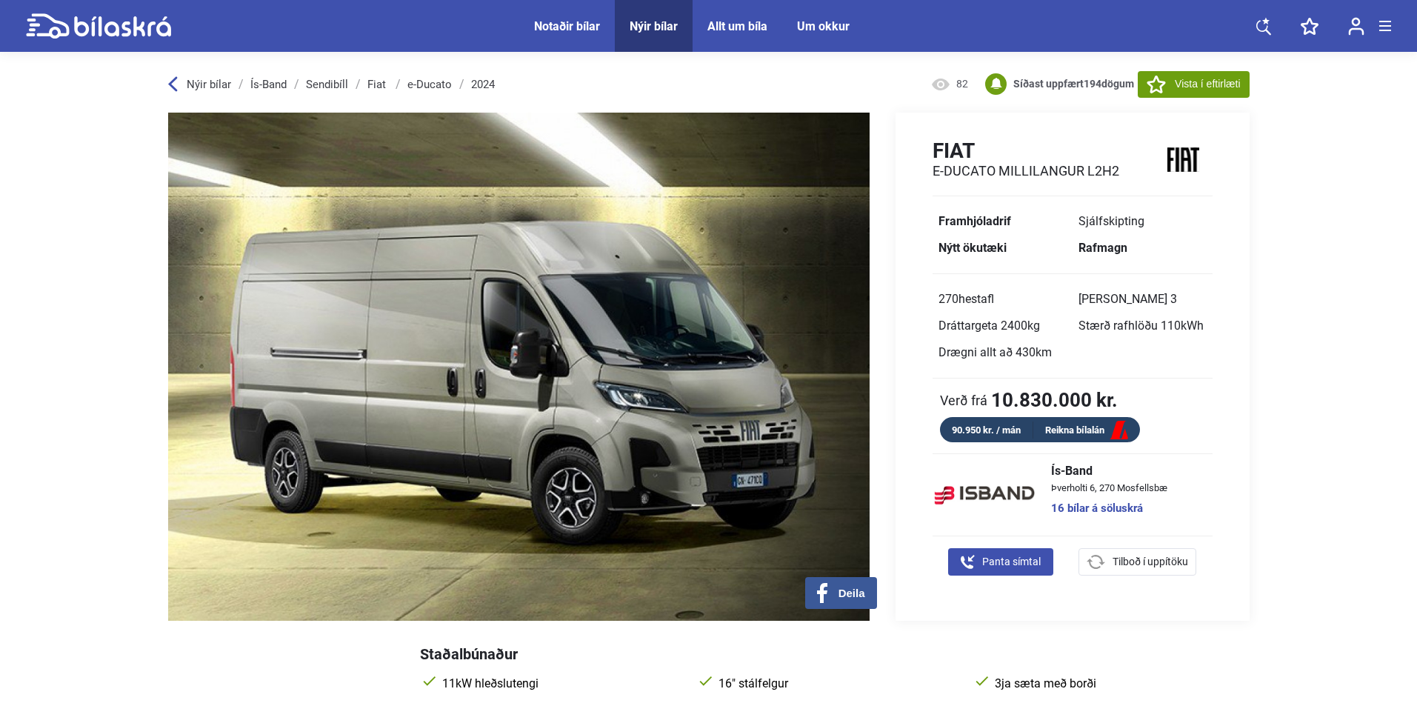
click at [375, 85] on link "Fiat" at bounding box center [378, 85] width 21 height 12
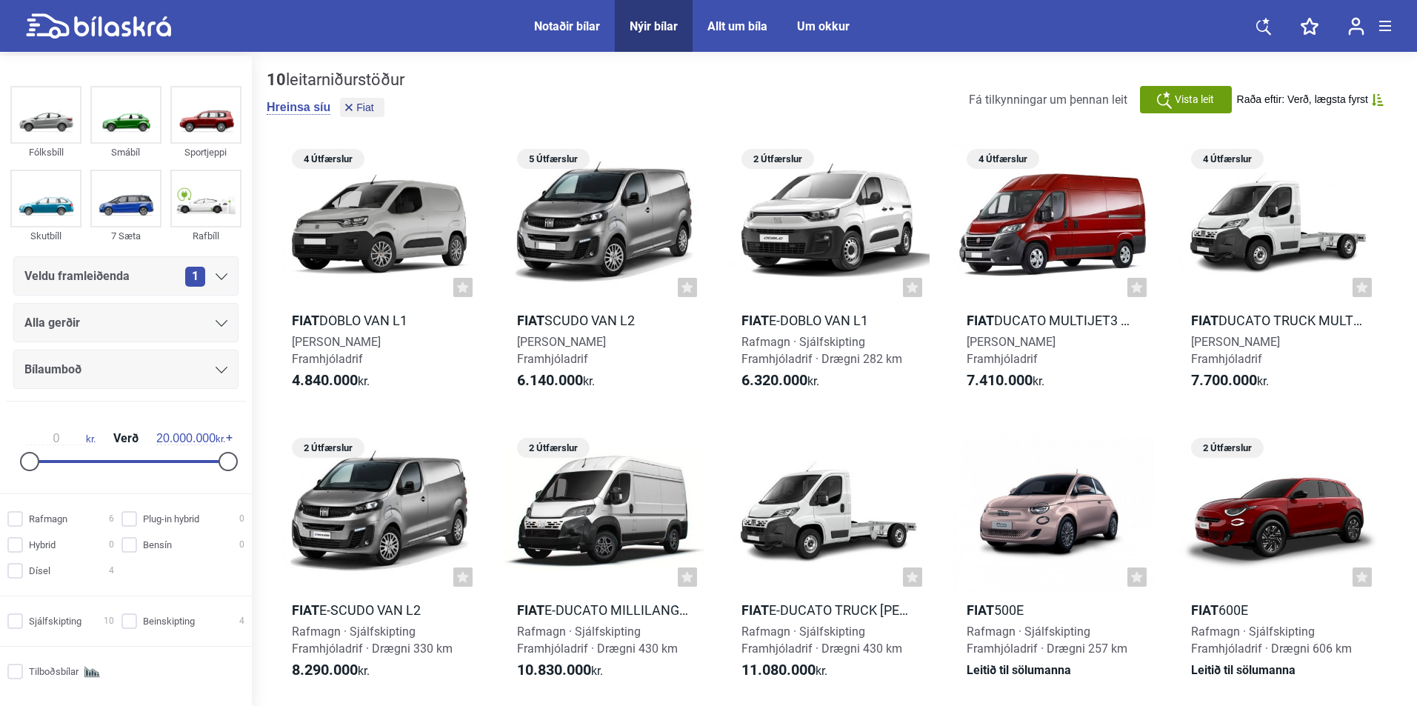
click at [119, 326] on div "Alla gerðir" at bounding box center [125, 323] width 203 height 21
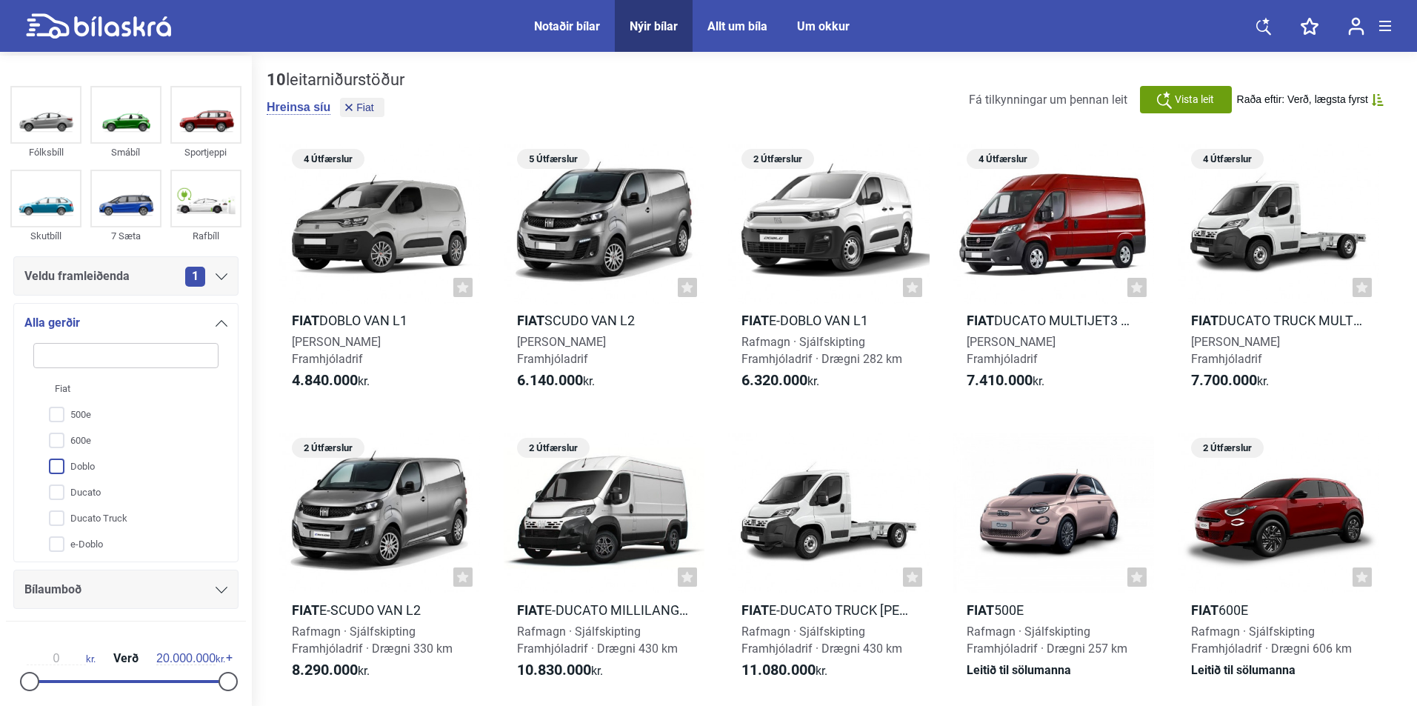
scroll to position [74, 0]
click at [105, 419] on input "Ducato" at bounding box center [116, 419] width 187 height 26
checkbox input "true"
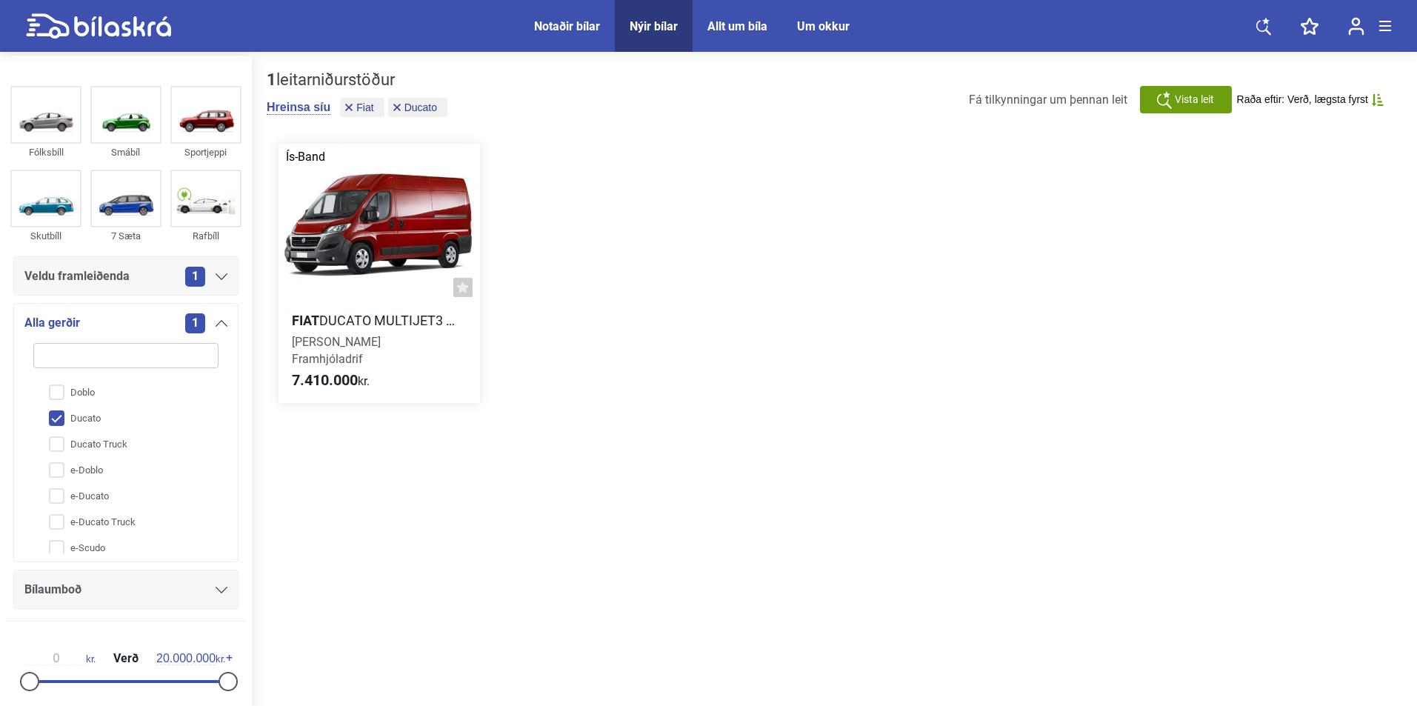
click at [389, 265] on div at bounding box center [380, 224] width 202 height 161
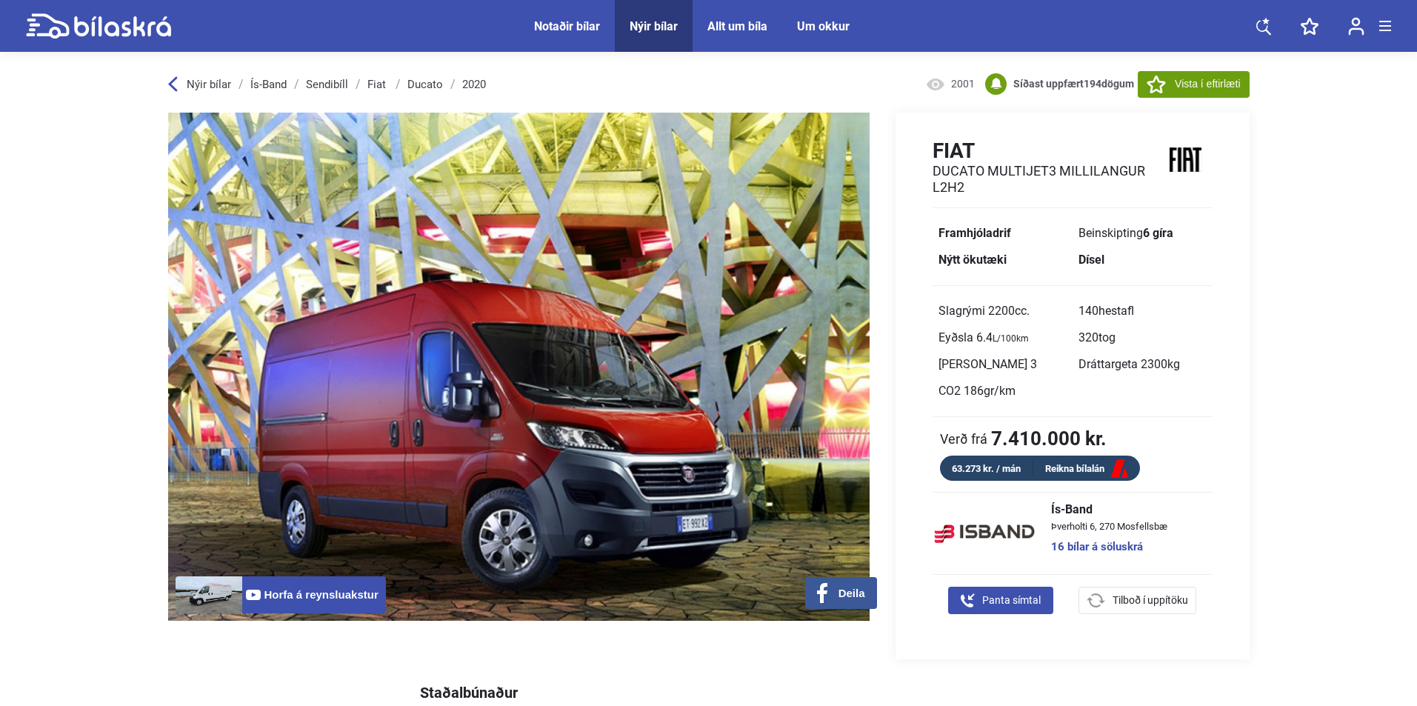
click at [369, 79] on link "Fiat" at bounding box center [378, 85] width 21 height 12
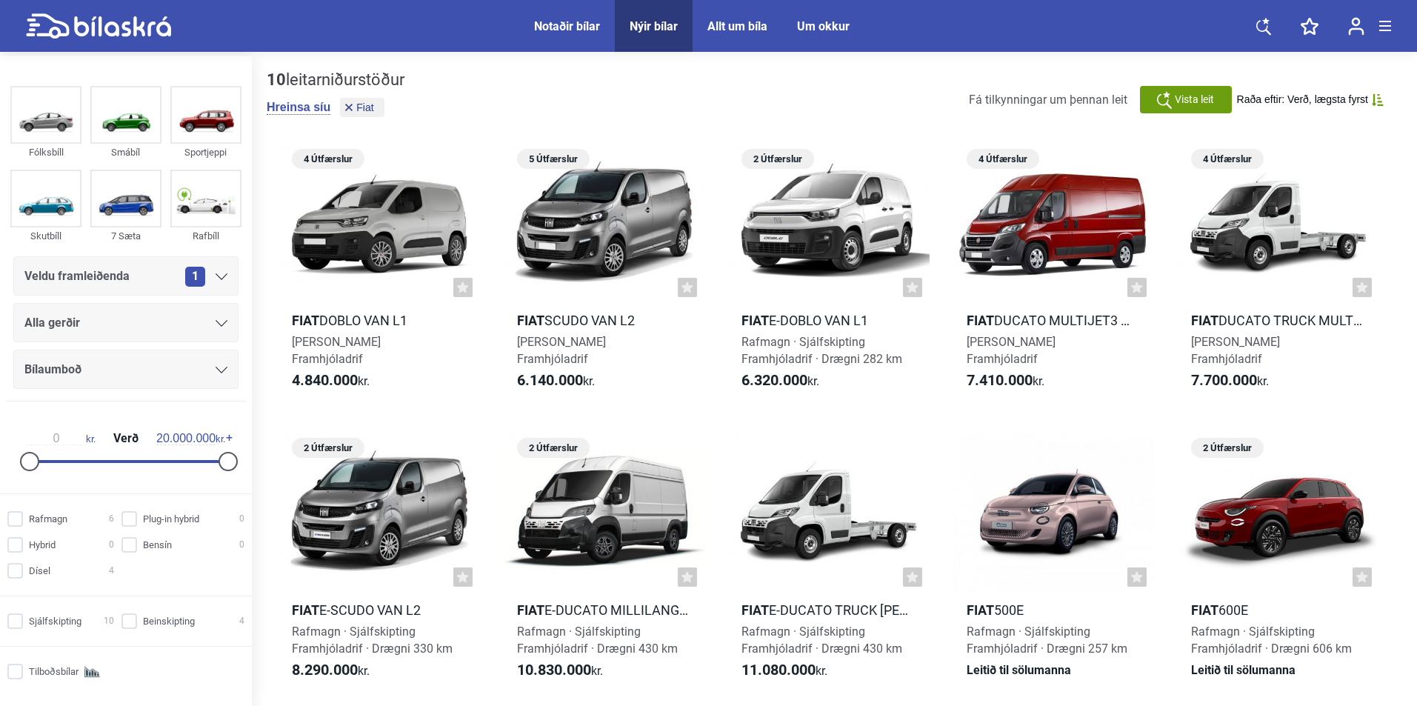
click at [127, 324] on div "Alla gerðir" at bounding box center [125, 323] width 203 height 21
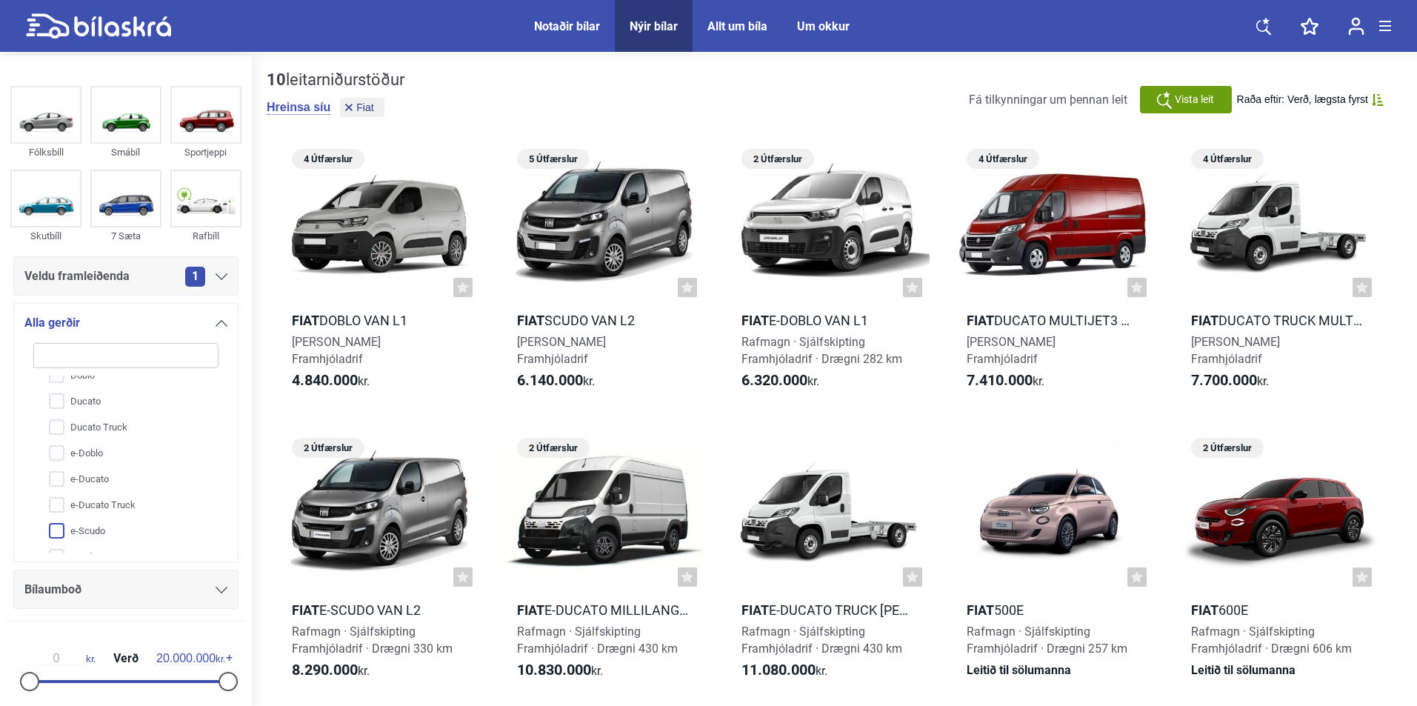
scroll to position [108, 0]
click at [95, 539] on input "Scudo" at bounding box center [116, 541] width 187 height 26
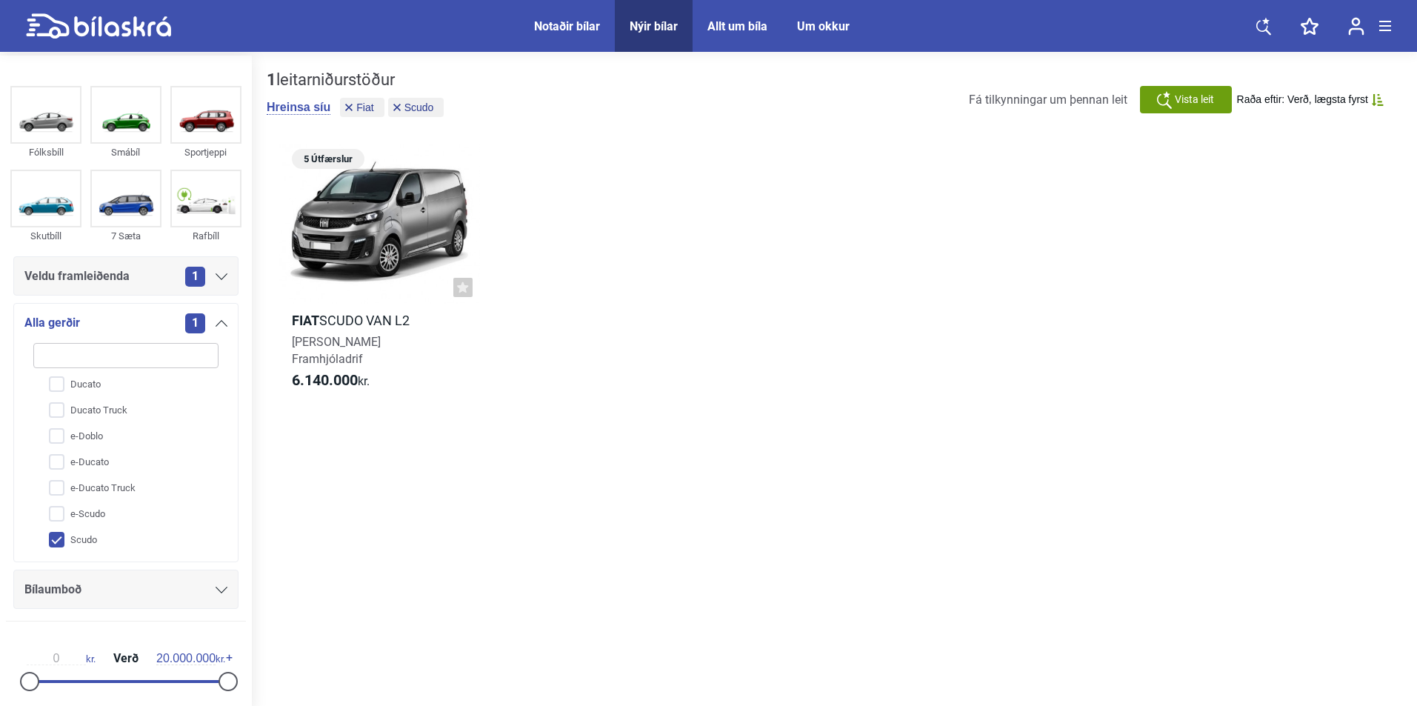
click at [82, 549] on input "Scudo" at bounding box center [116, 541] width 187 height 26
checkbox input "false"
click at [79, 508] on input "e-Scudo" at bounding box center [116, 515] width 187 height 26
checkbox input "true"
click at [373, 250] on div at bounding box center [380, 224] width 202 height 161
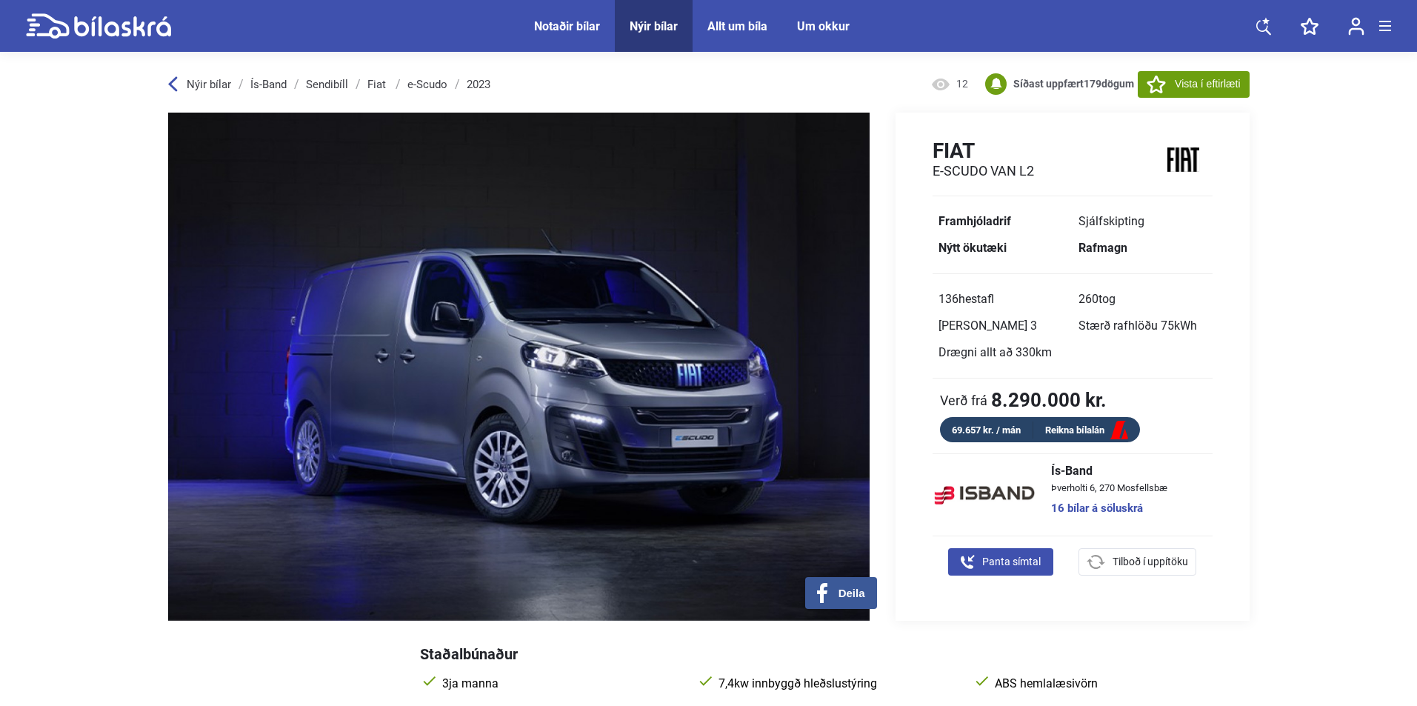
click at [370, 85] on link "Fiat" at bounding box center [378, 85] width 21 height 12
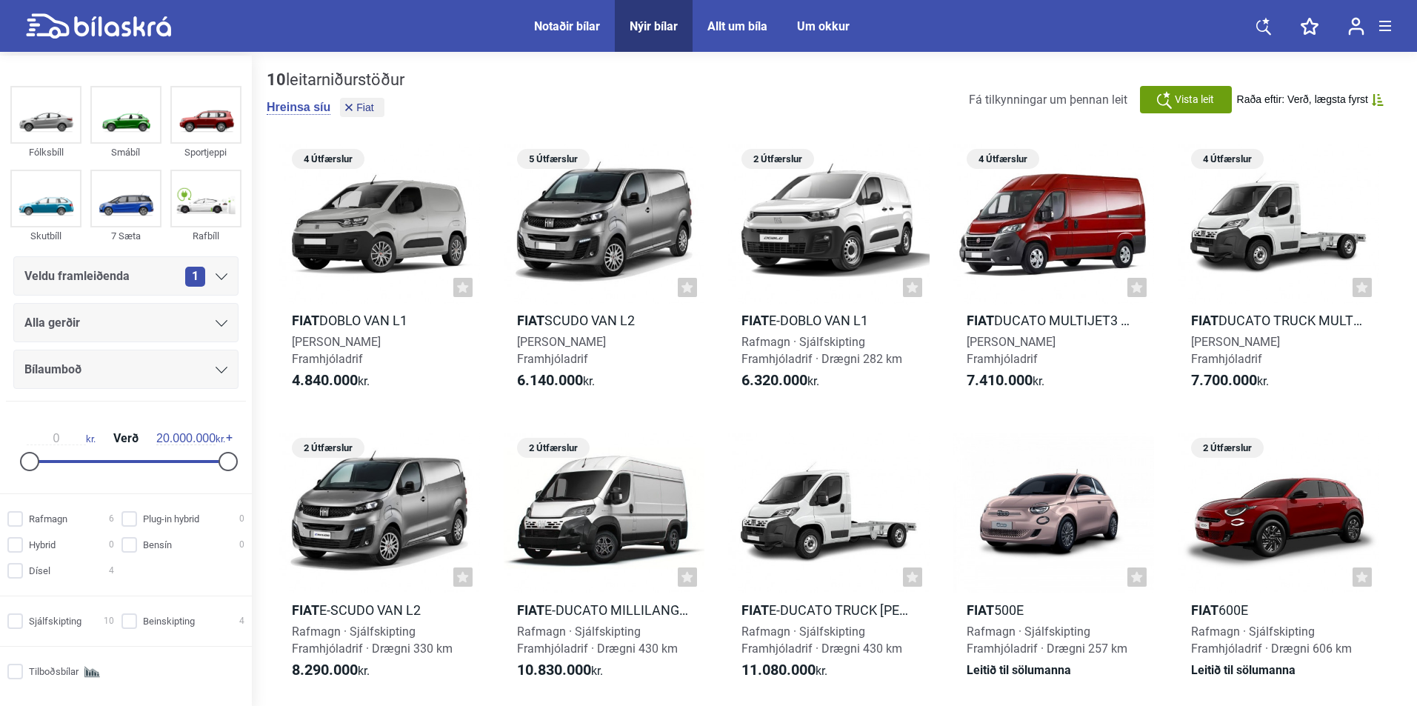
click at [94, 301] on div "Veldu framleiðenda 1 Alla gerðir Bílaumboð 0 kr. Verð 20.000.000 kr." at bounding box center [126, 368] width 240 height 225
click at [90, 320] on div "Alla gerðir" at bounding box center [125, 323] width 203 height 21
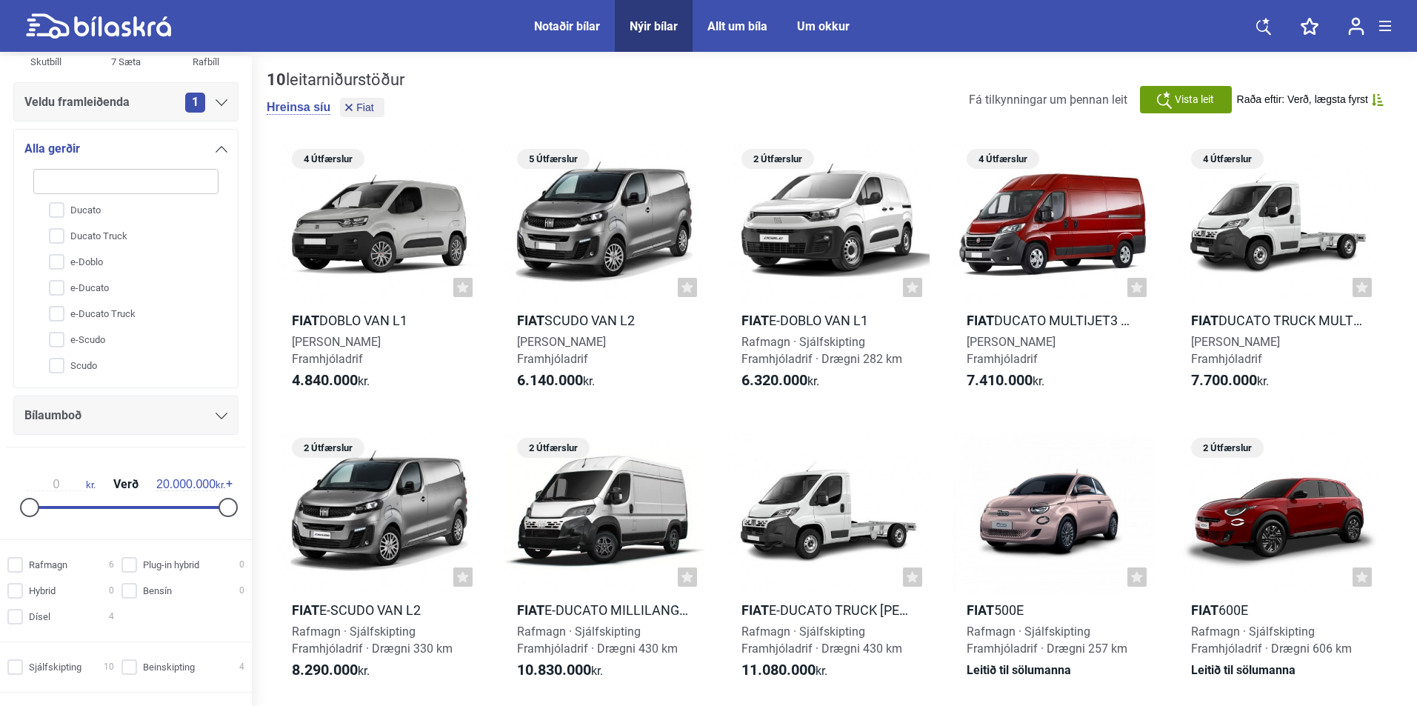
scroll to position [148, 0]
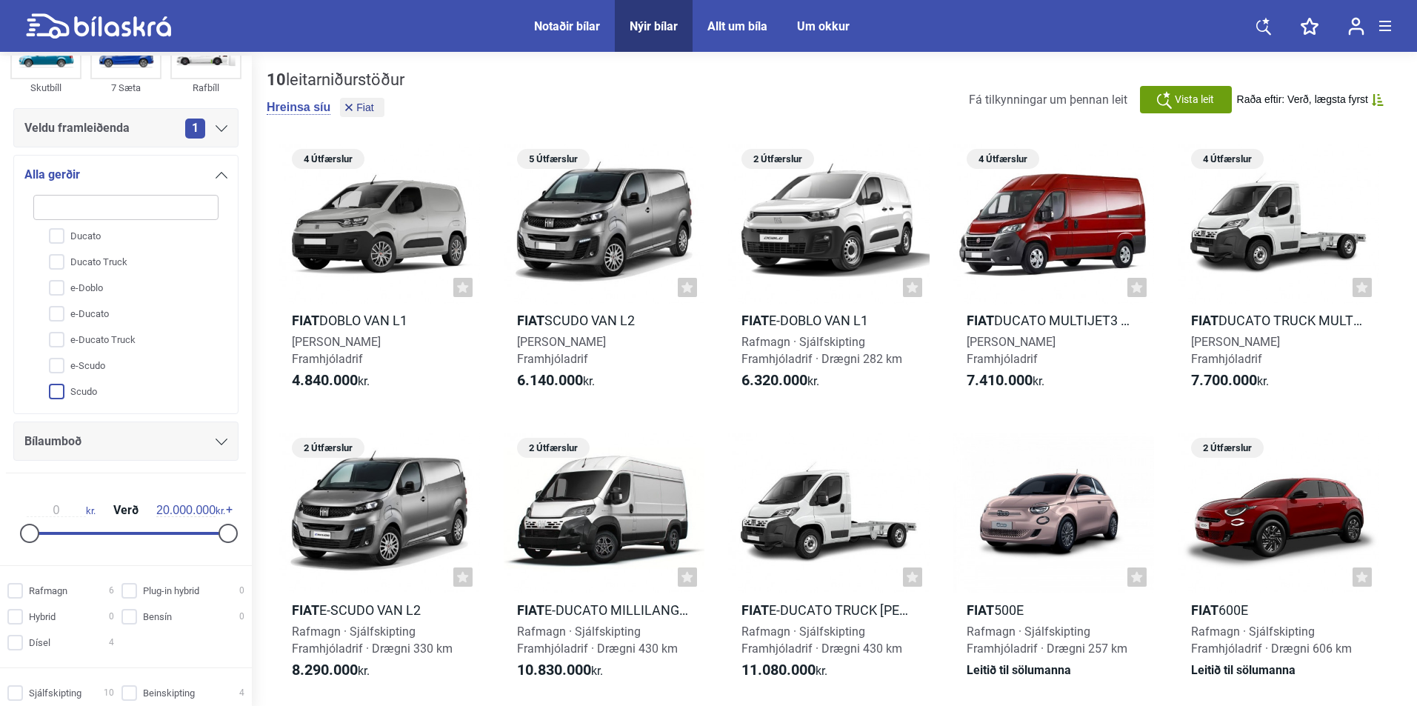
click at [76, 396] on input "Scudo" at bounding box center [116, 392] width 187 height 26
checkbox input "true"
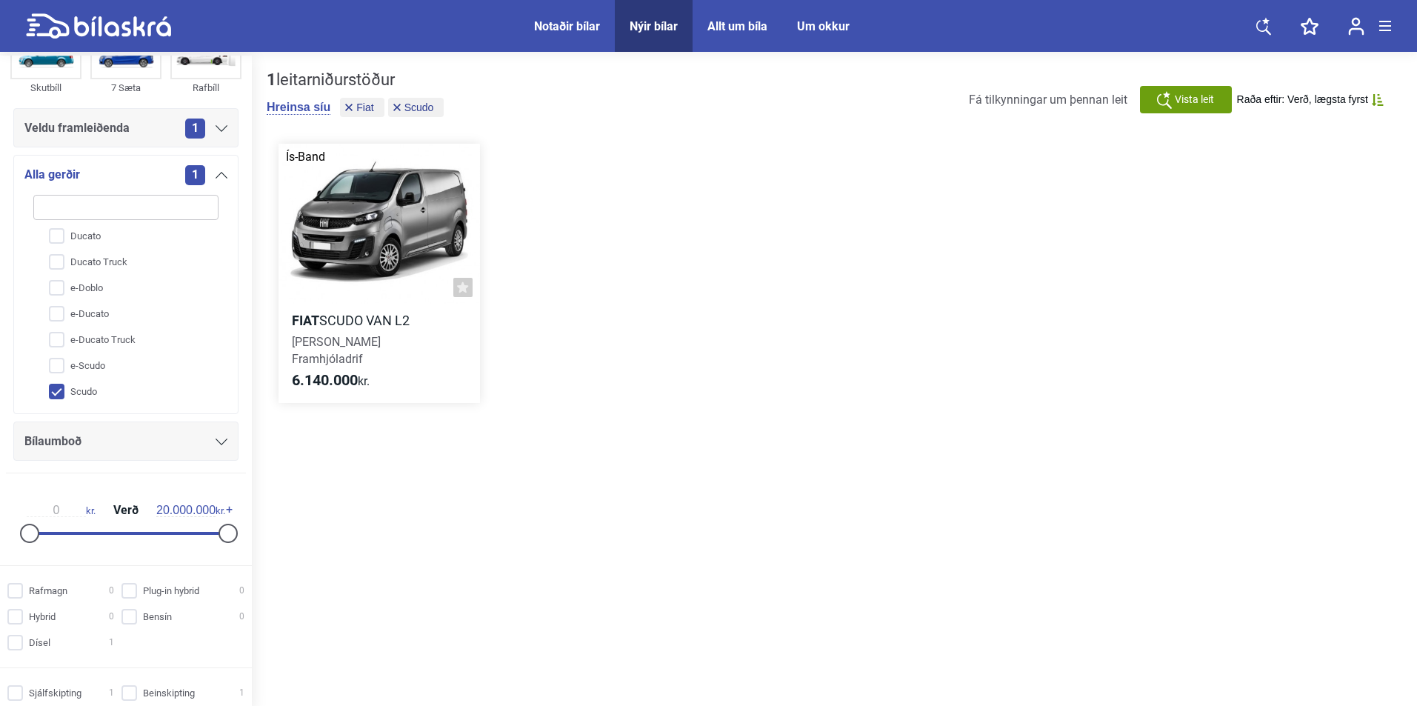
click at [396, 255] on div at bounding box center [380, 224] width 202 height 161
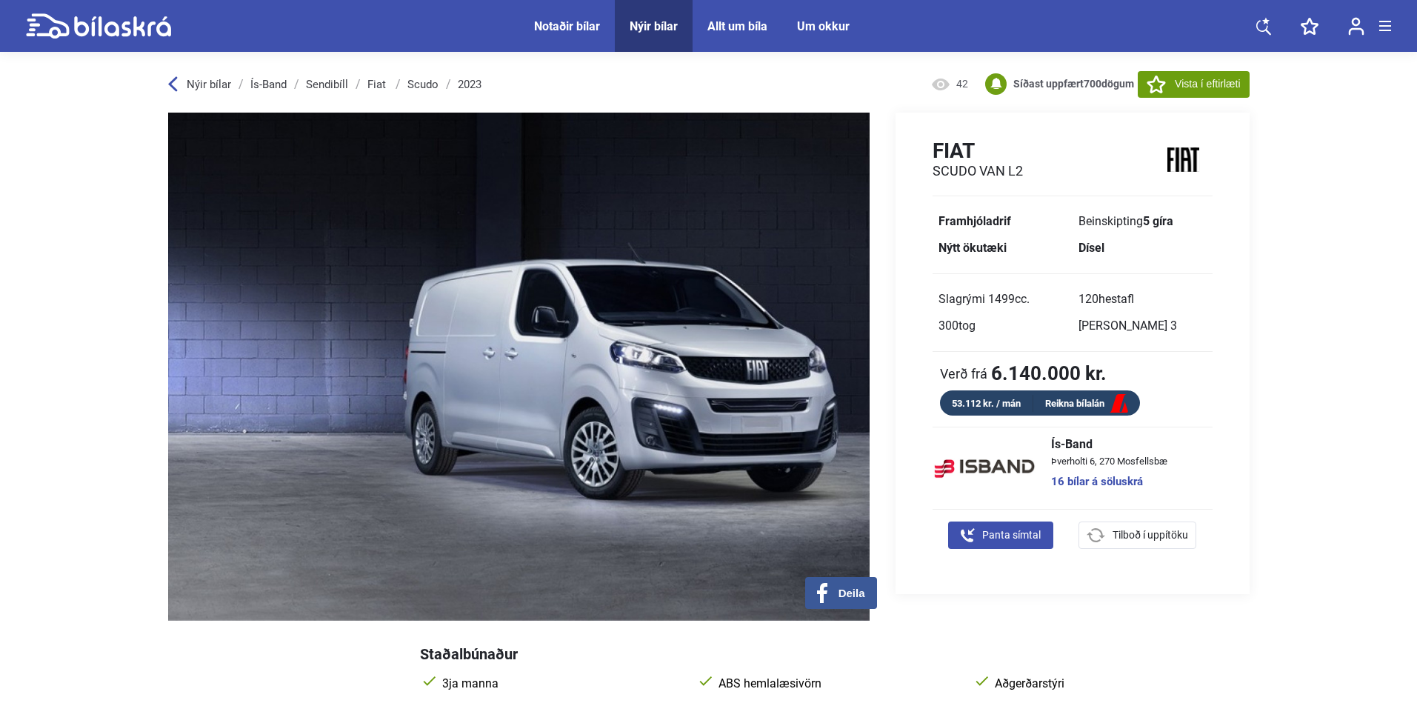
click at [376, 84] on link "Fiat" at bounding box center [378, 85] width 21 height 12
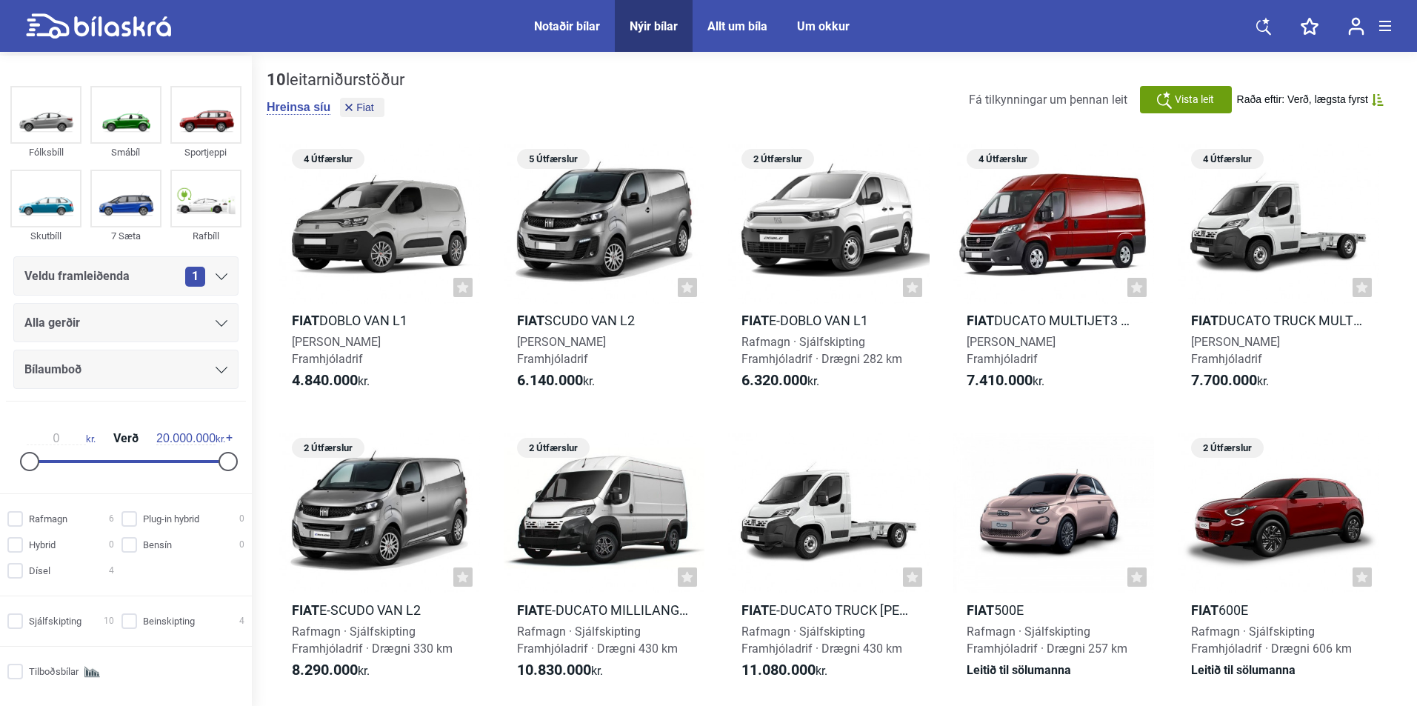
click at [141, 336] on div "Alla gerðir" at bounding box center [125, 322] width 225 height 39
click at [136, 327] on div "Alla gerðir" at bounding box center [125, 323] width 203 height 21
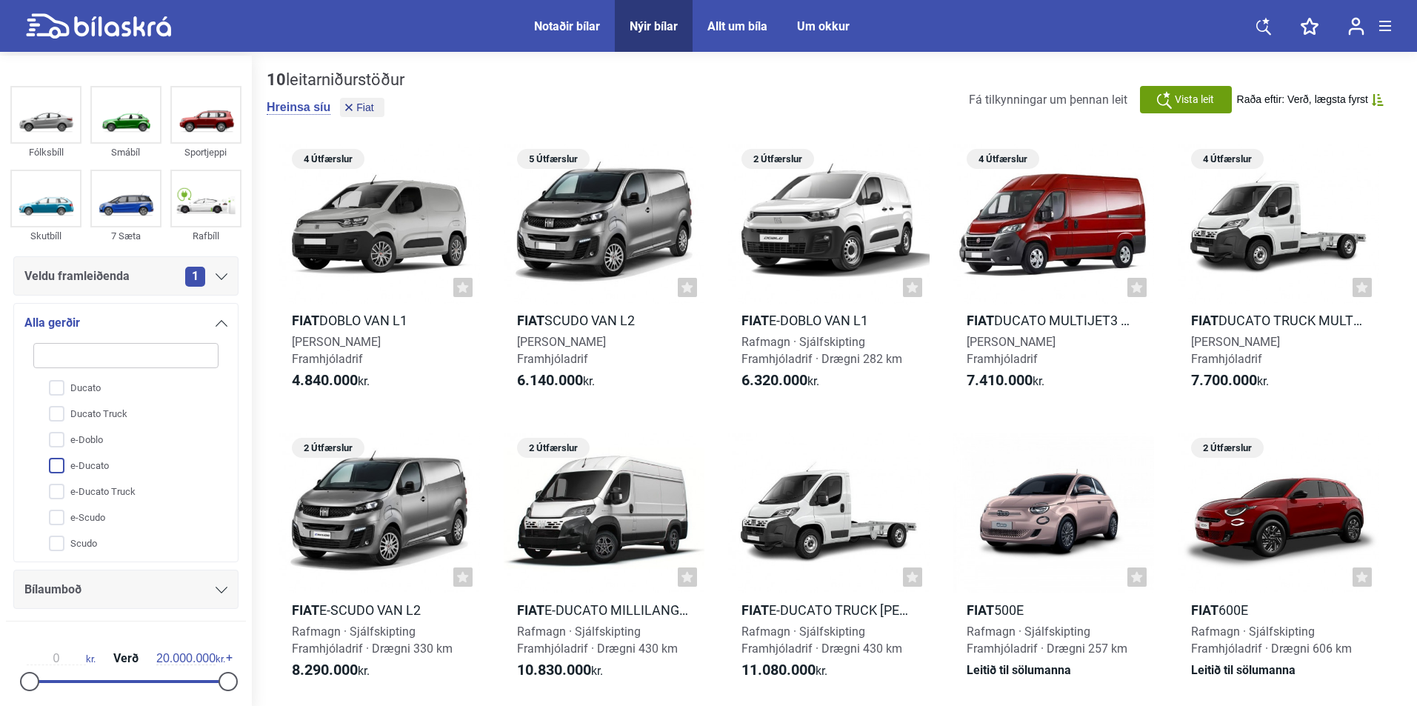
scroll to position [108, 0]
click at [94, 437] on input "e-Doblo" at bounding box center [116, 437] width 187 height 26
checkbox input "true"
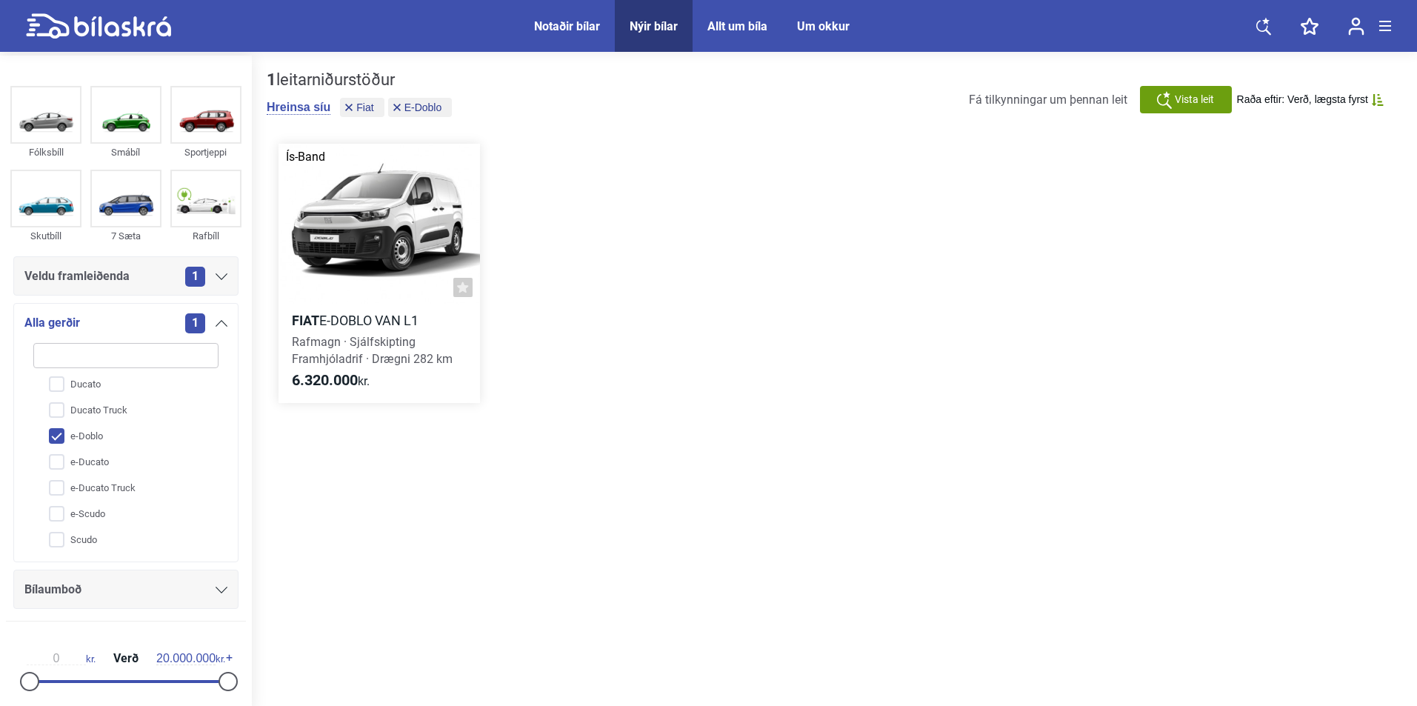
click at [398, 223] on div at bounding box center [380, 224] width 202 height 161
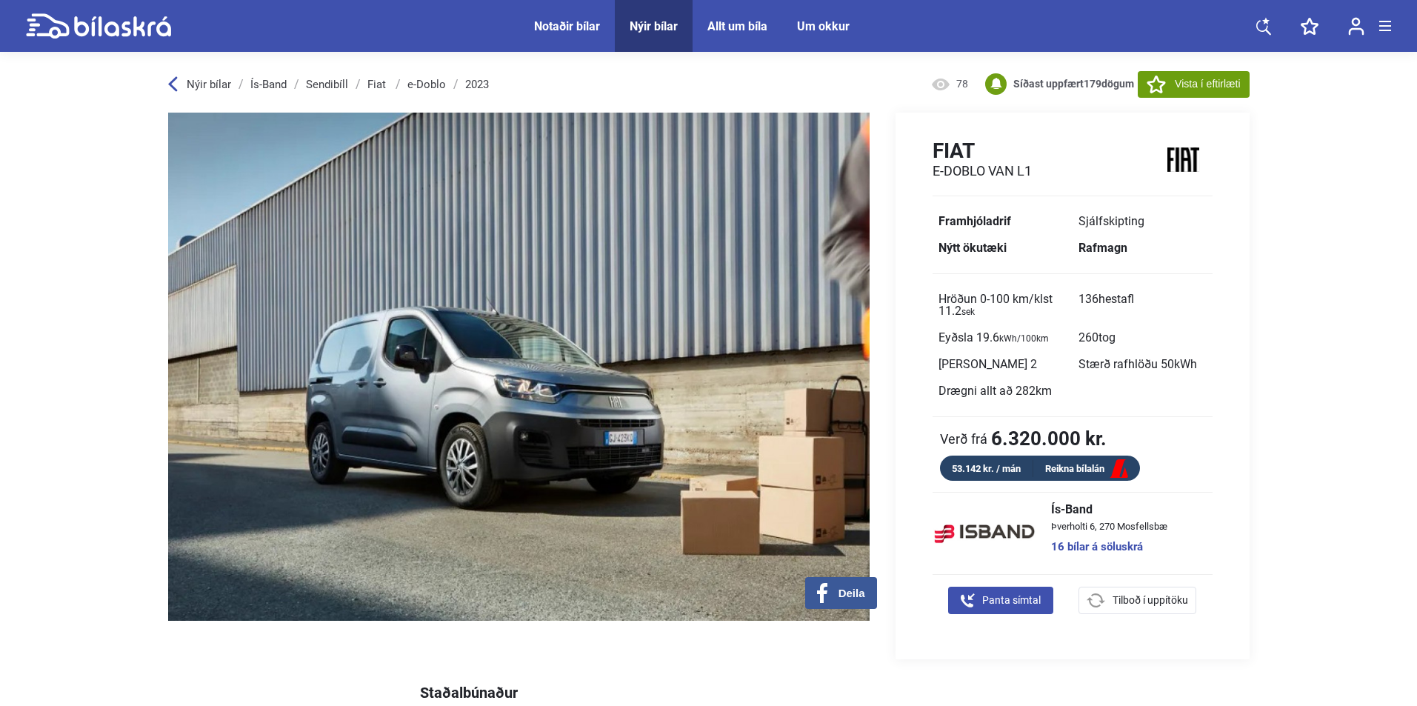
click at [370, 86] on link "Fiat" at bounding box center [378, 85] width 21 height 12
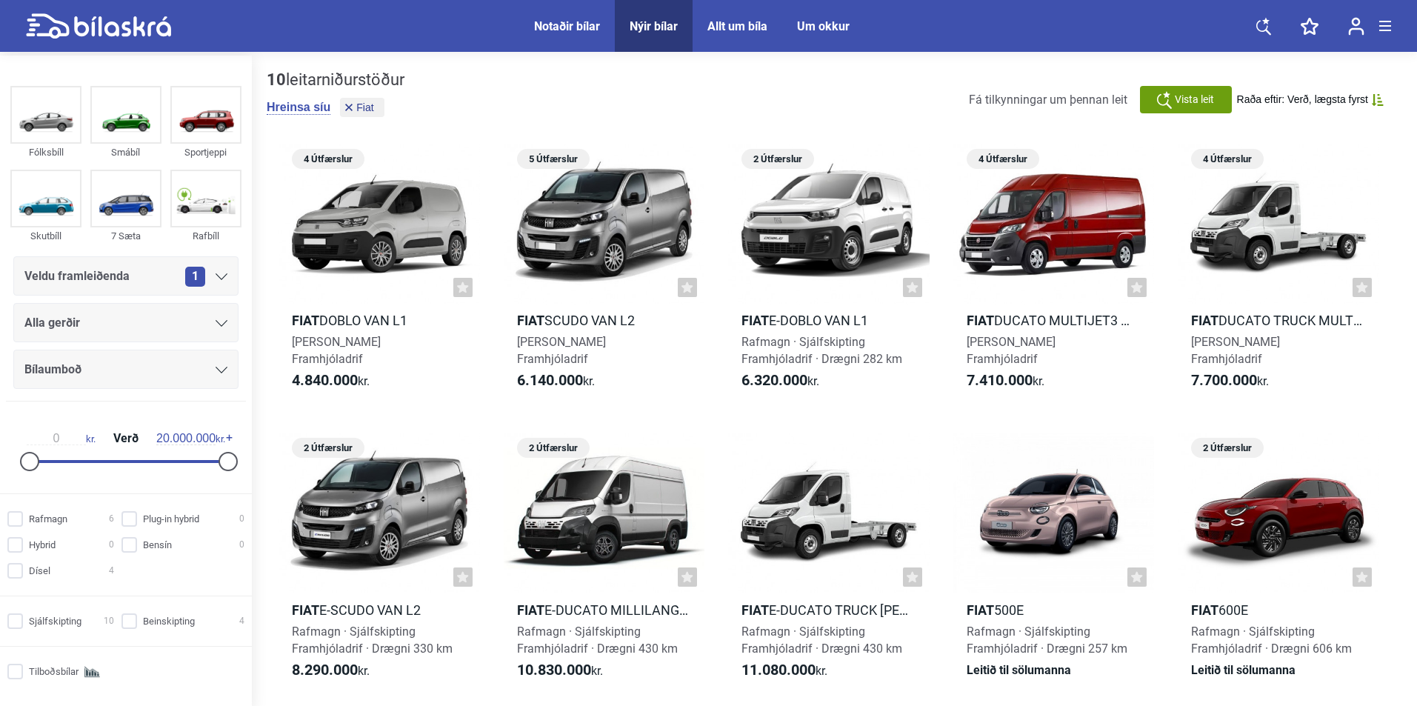
click at [150, 303] on div "Alla gerðir" at bounding box center [125, 322] width 225 height 39
click at [148, 313] on div "Alla gerðir" at bounding box center [125, 323] width 203 height 21
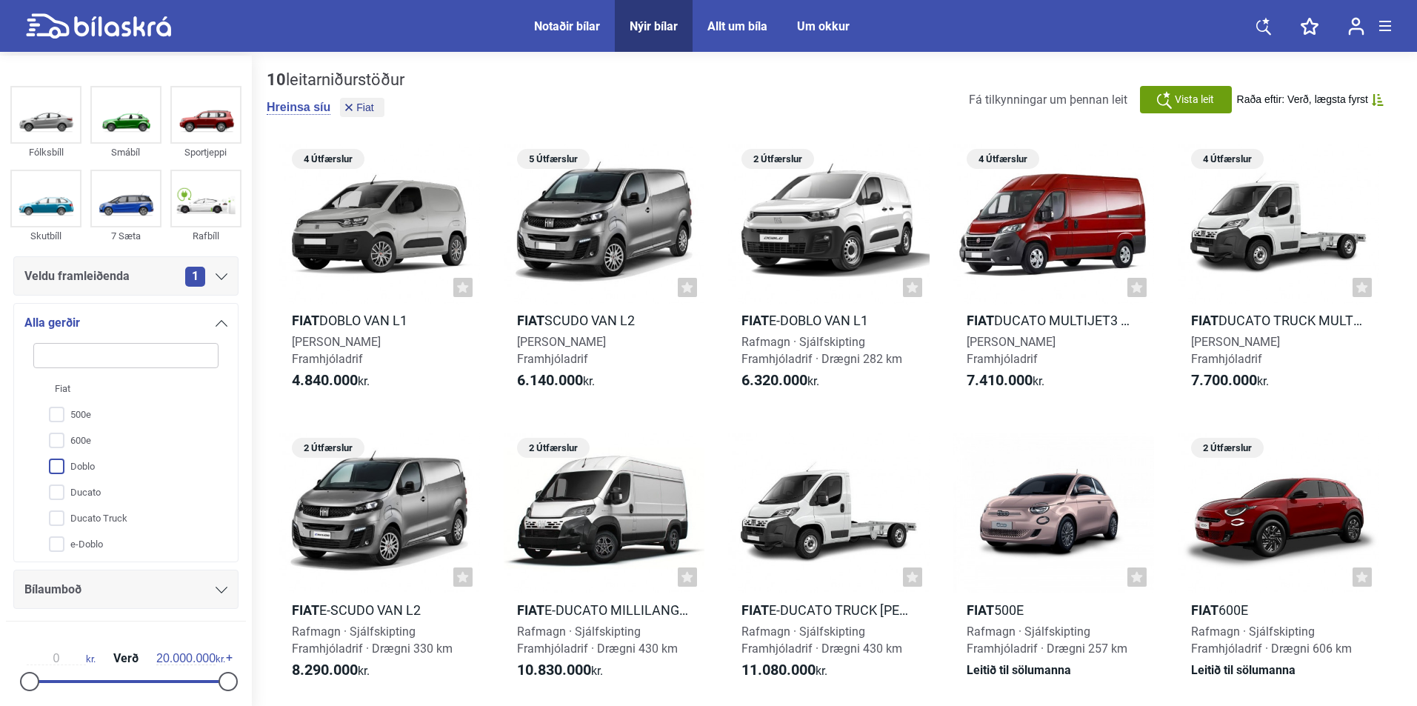
click at [89, 472] on input "Doblo" at bounding box center [116, 467] width 187 height 26
checkbox input "true"
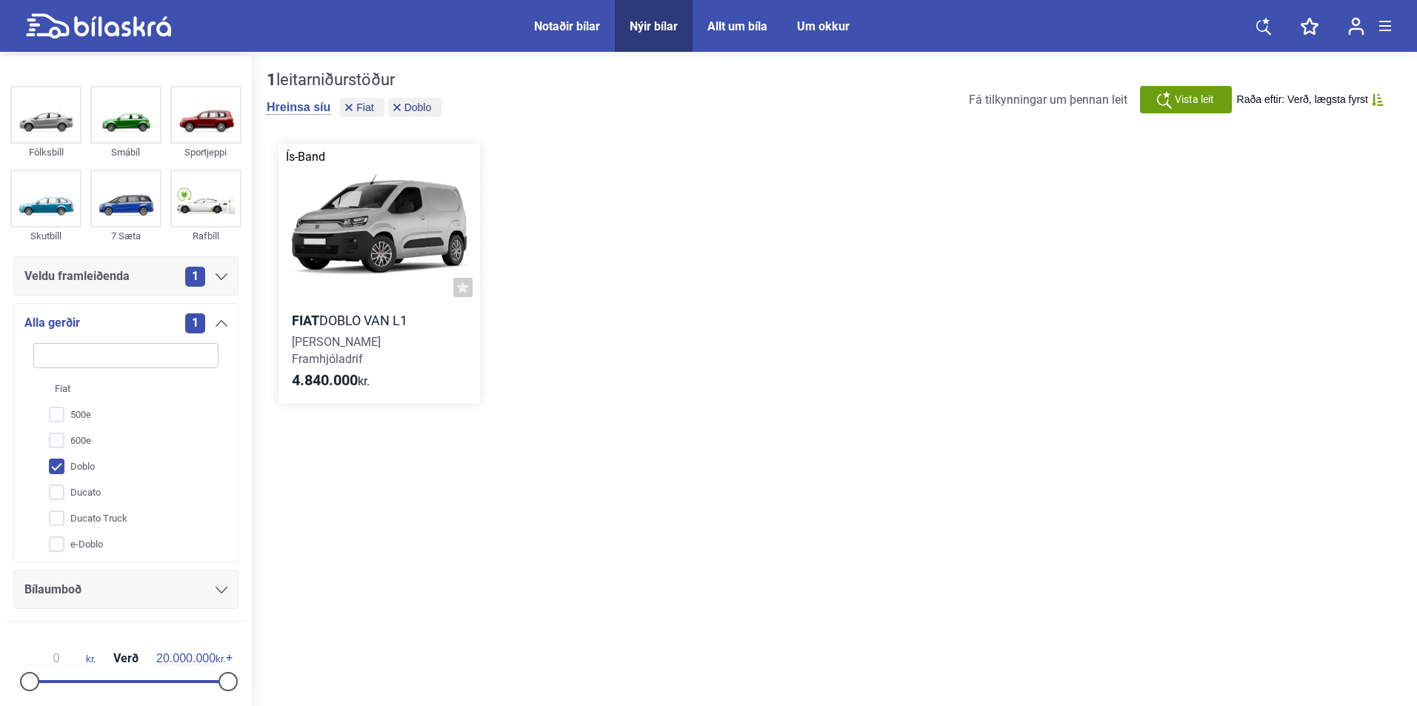
click at [322, 284] on div at bounding box center [380, 224] width 202 height 161
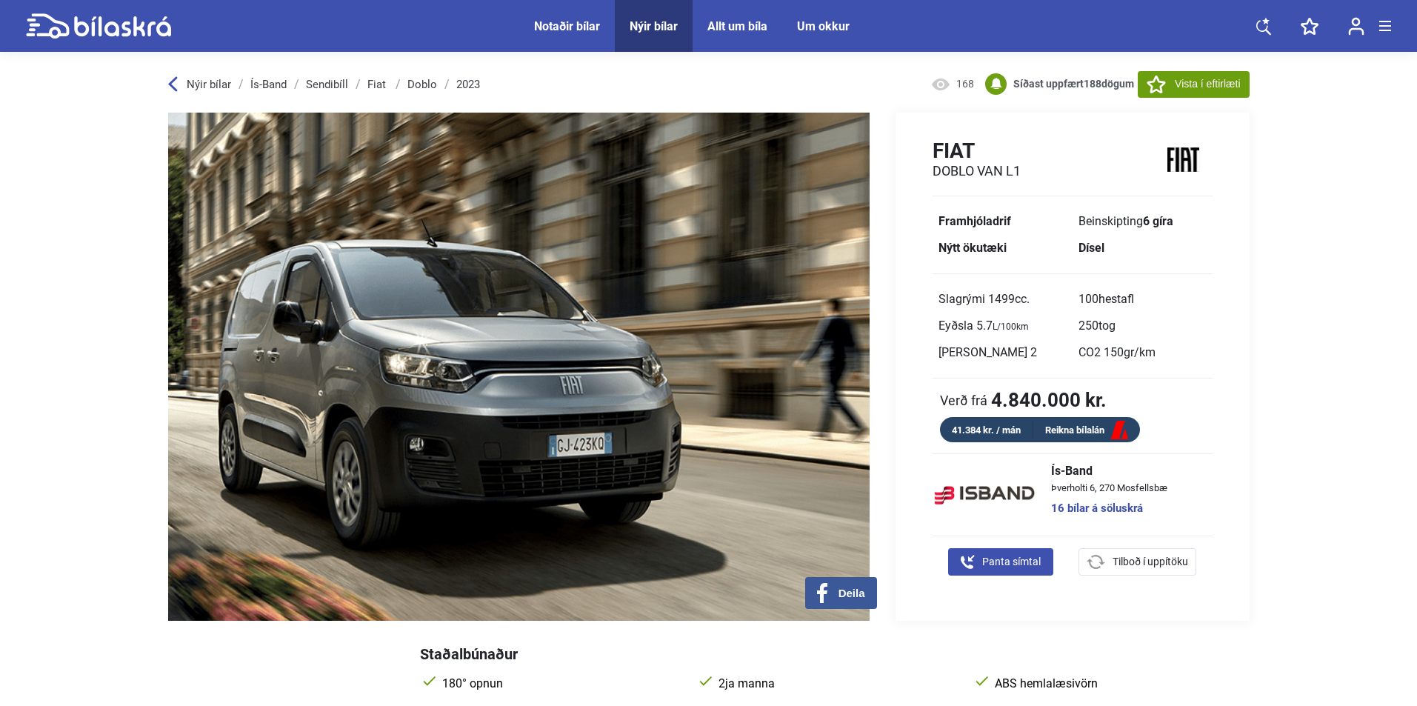
click at [659, 30] on div "Nýir bílar" at bounding box center [654, 26] width 48 height 14
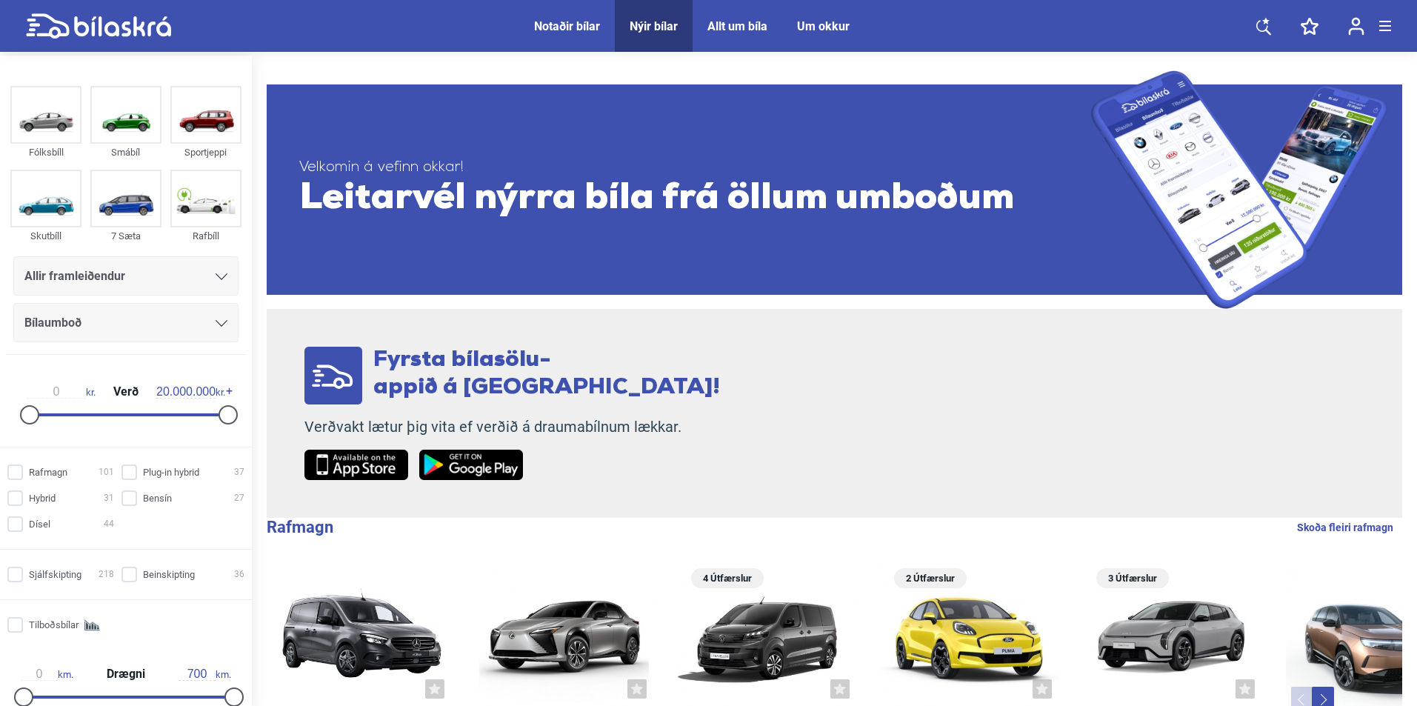
click at [67, 289] on div "Allir framleiðendur" at bounding box center [125, 275] width 225 height 39
click at [73, 277] on span "Allir framleiðendur" at bounding box center [74, 276] width 101 height 21
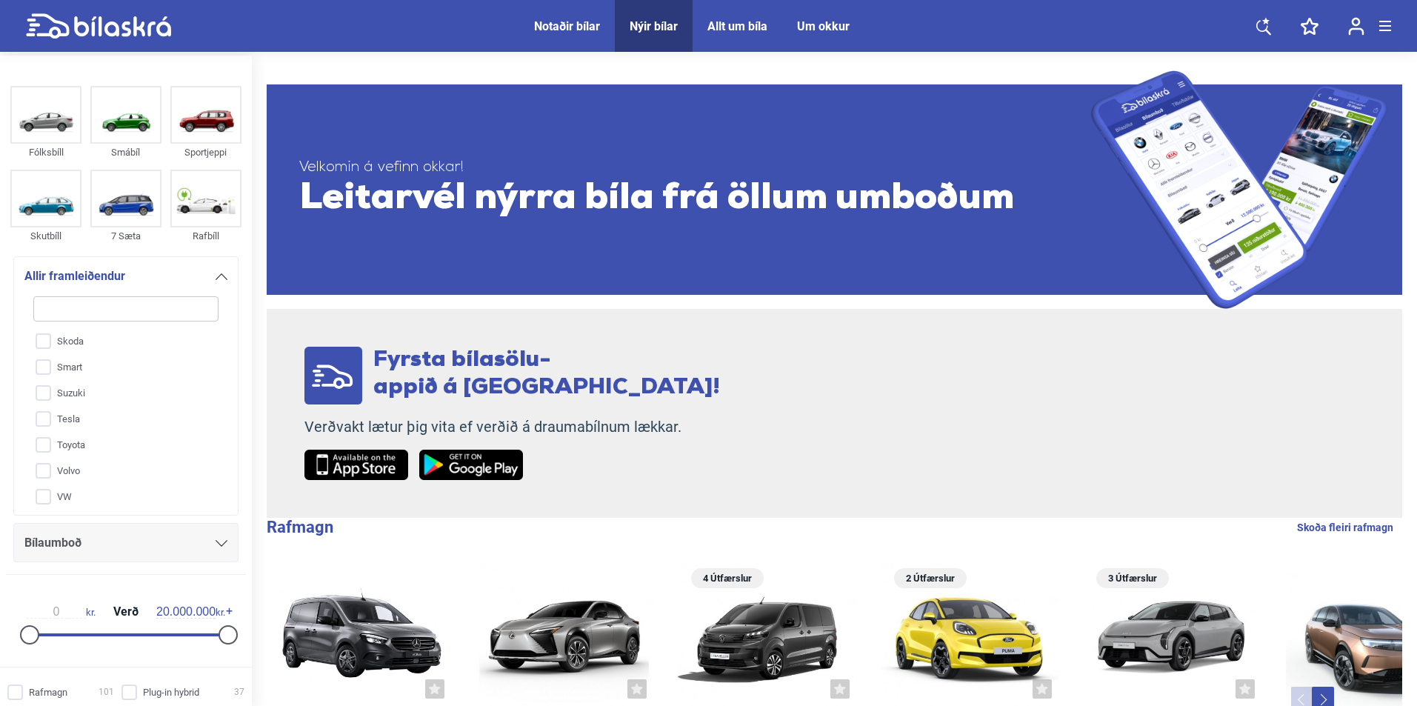
scroll to position [601, 0]
click at [50, 499] on input "VW" at bounding box center [116, 494] width 187 height 26
checkbox input "true"
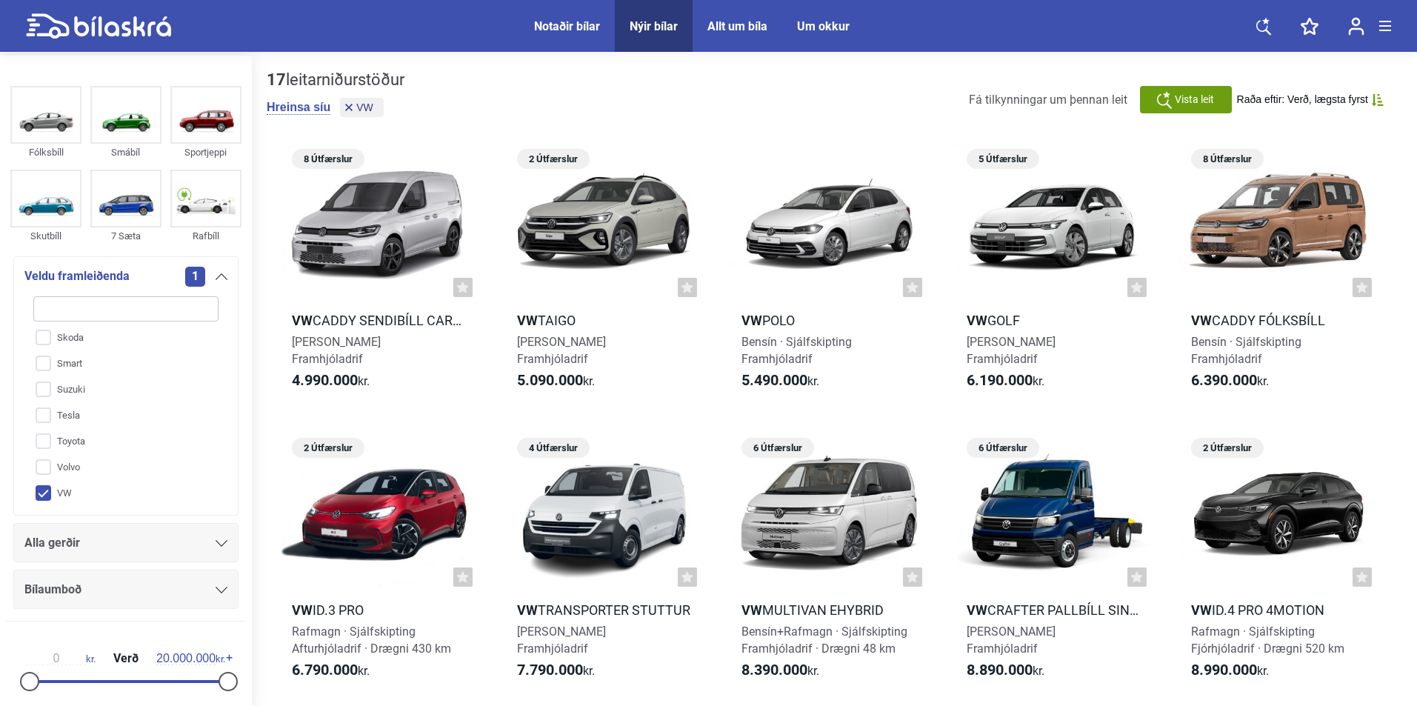
click at [100, 540] on div "Alla gerðir" at bounding box center [125, 543] width 203 height 21
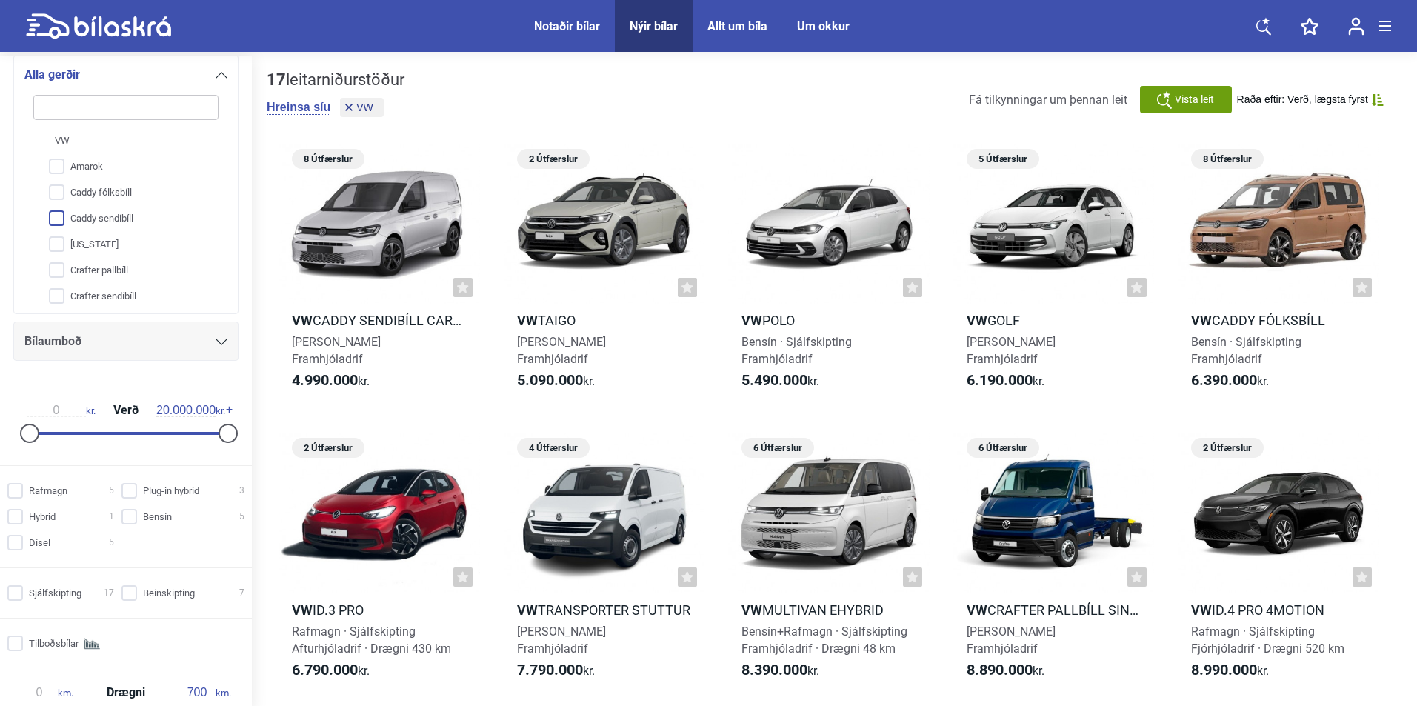
click at [115, 220] on input "Caddy sendibíll" at bounding box center [116, 219] width 187 height 26
checkbox input "true"
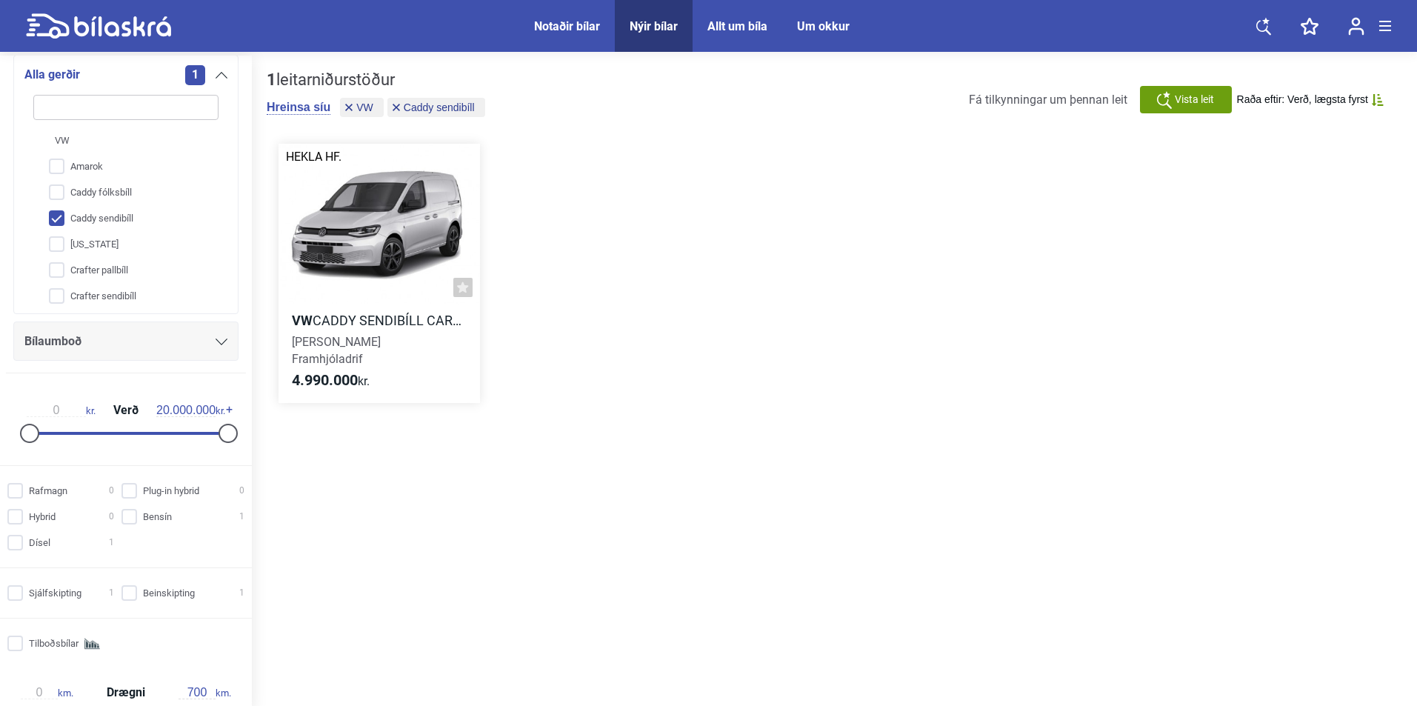
click at [412, 265] on div at bounding box center [380, 224] width 202 height 161
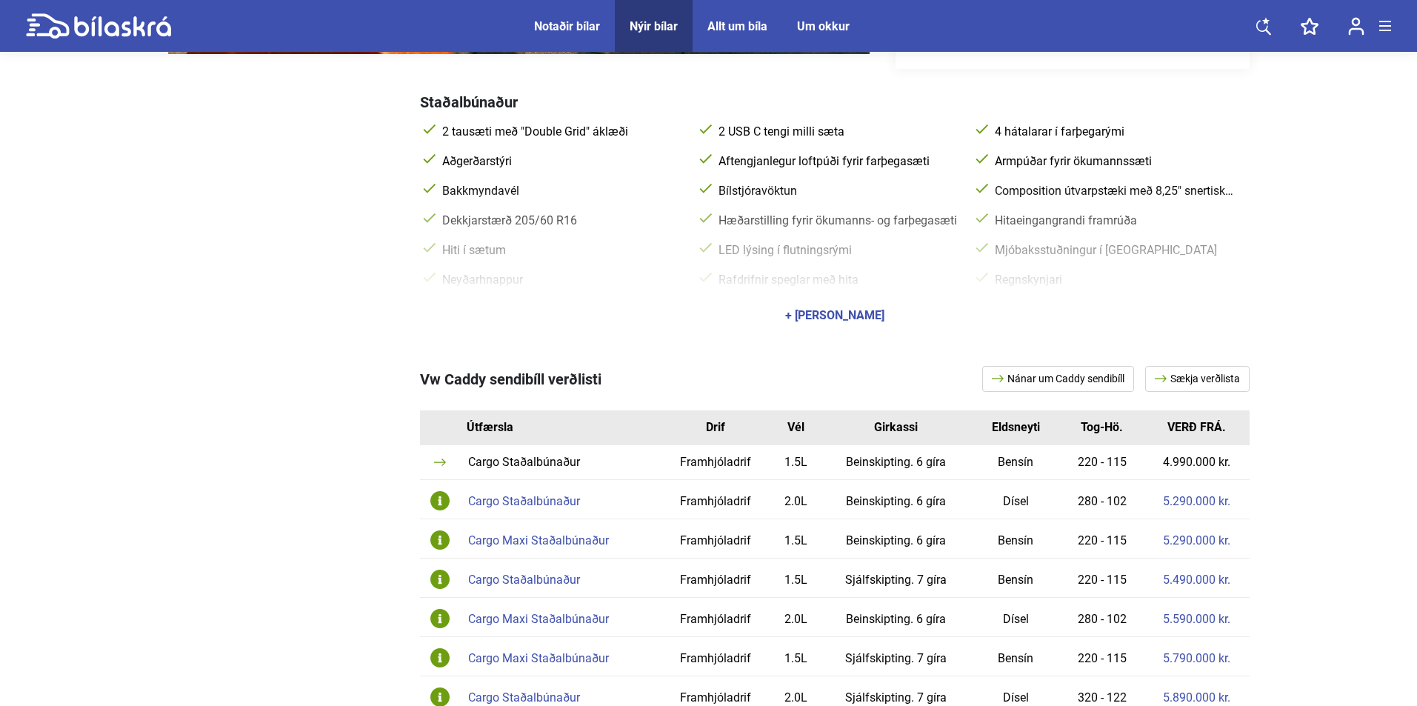
scroll to position [593, 0]
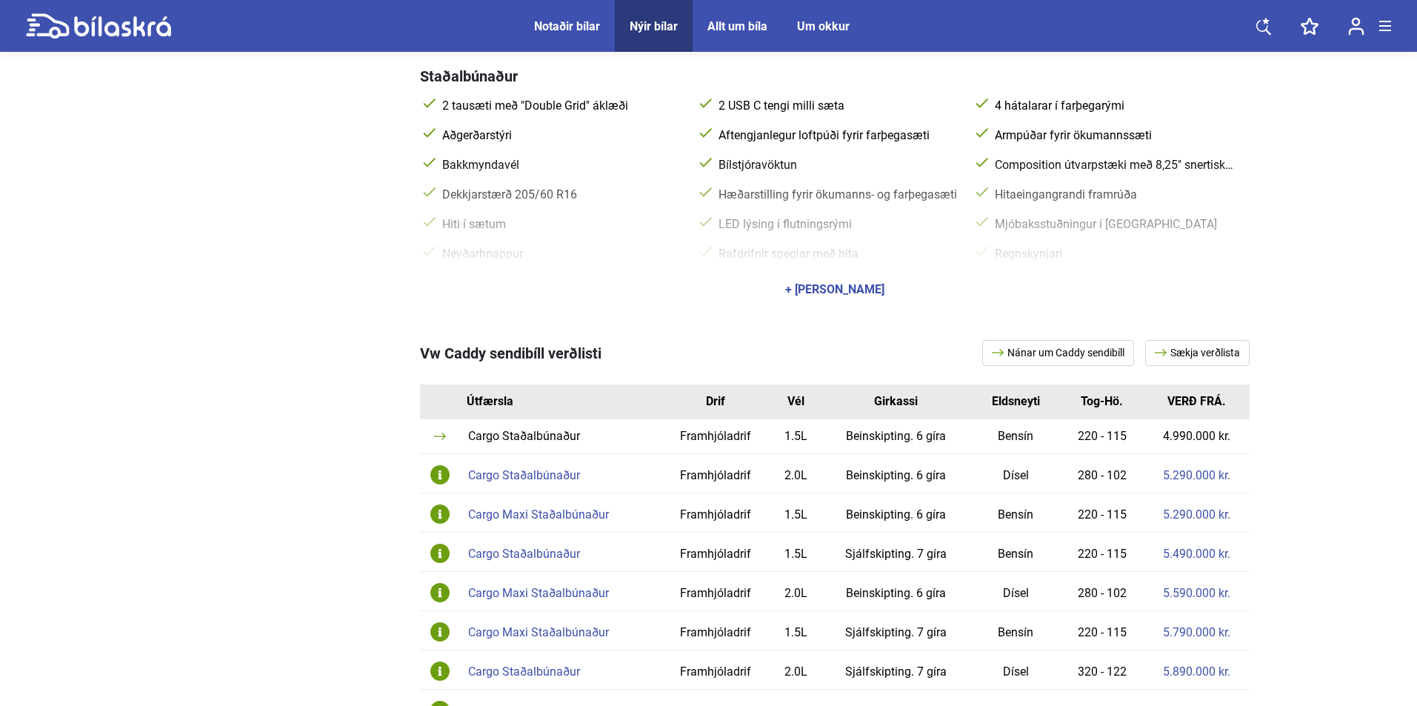
click at [1025, 352] on link "Nánar um Caddy sendibíll" at bounding box center [1058, 353] width 152 height 26
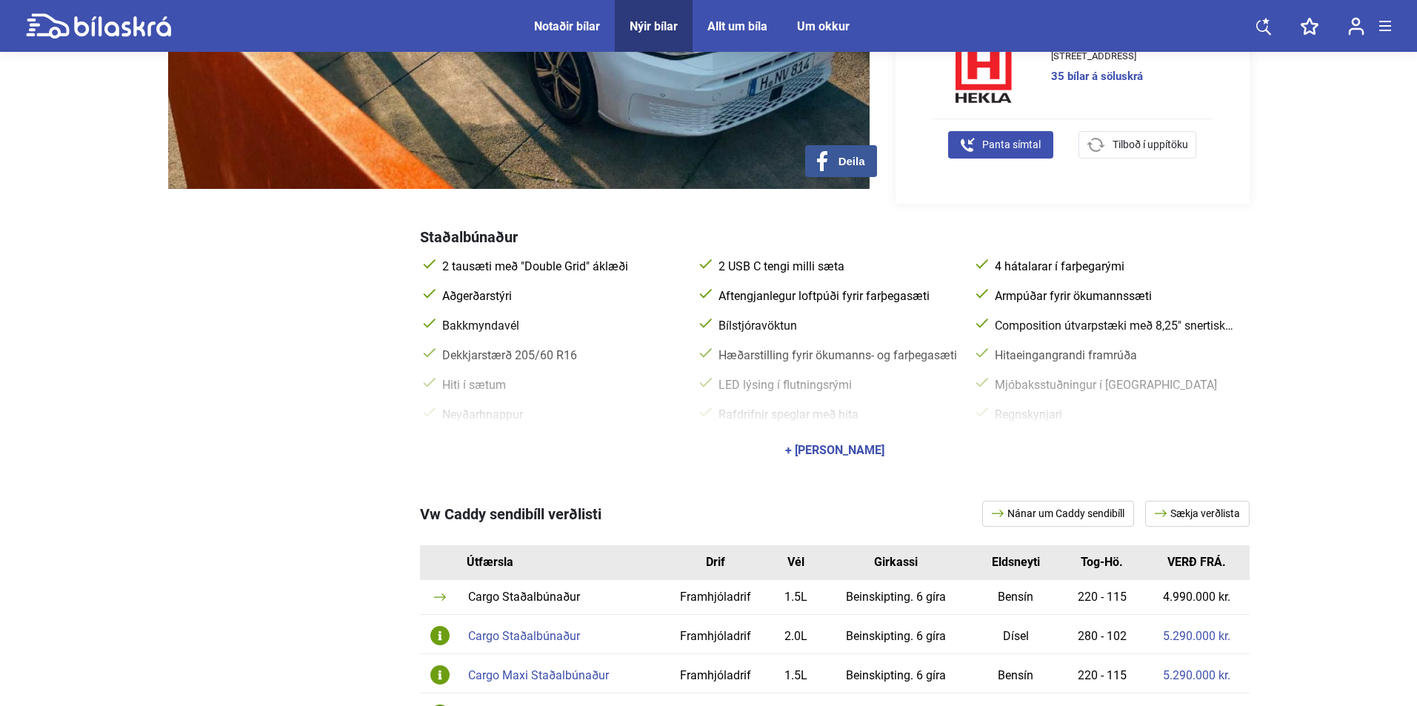
scroll to position [0, 0]
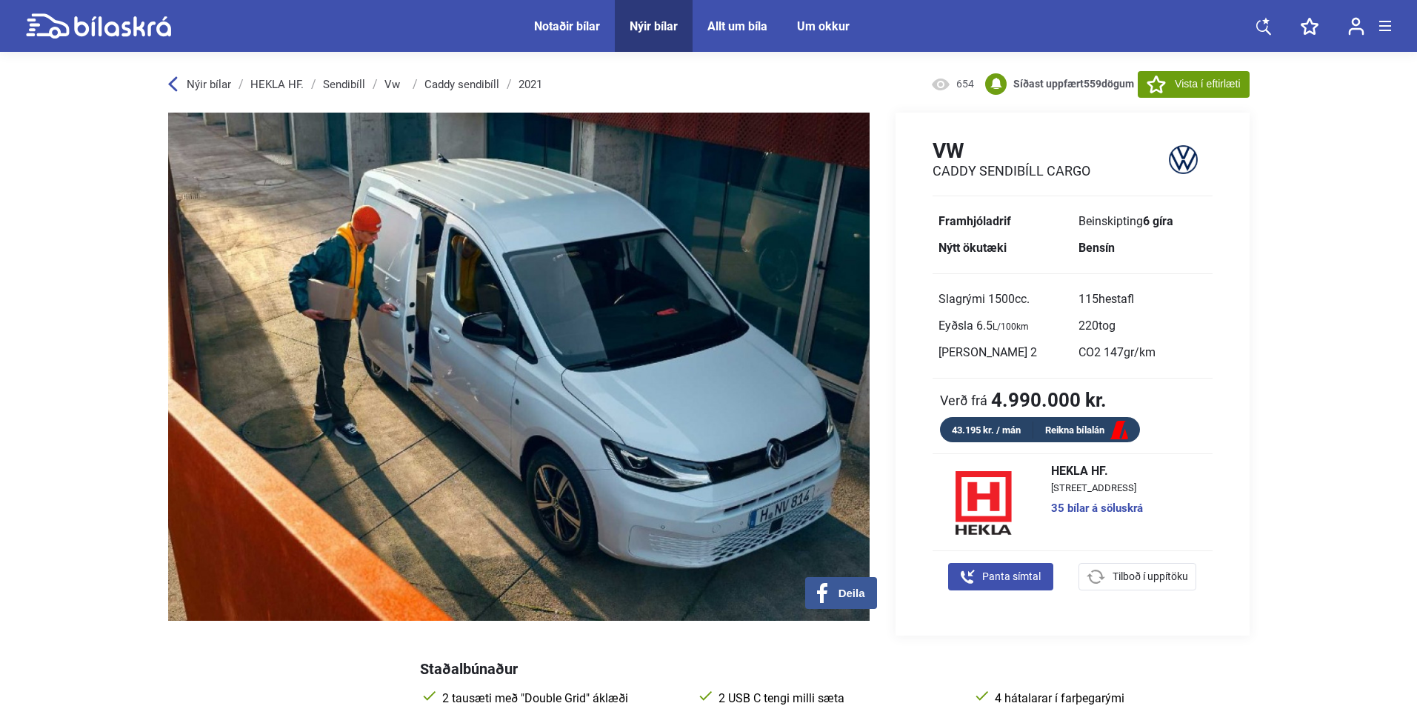
click at [662, 24] on div "Nýir bílar" at bounding box center [654, 26] width 48 height 14
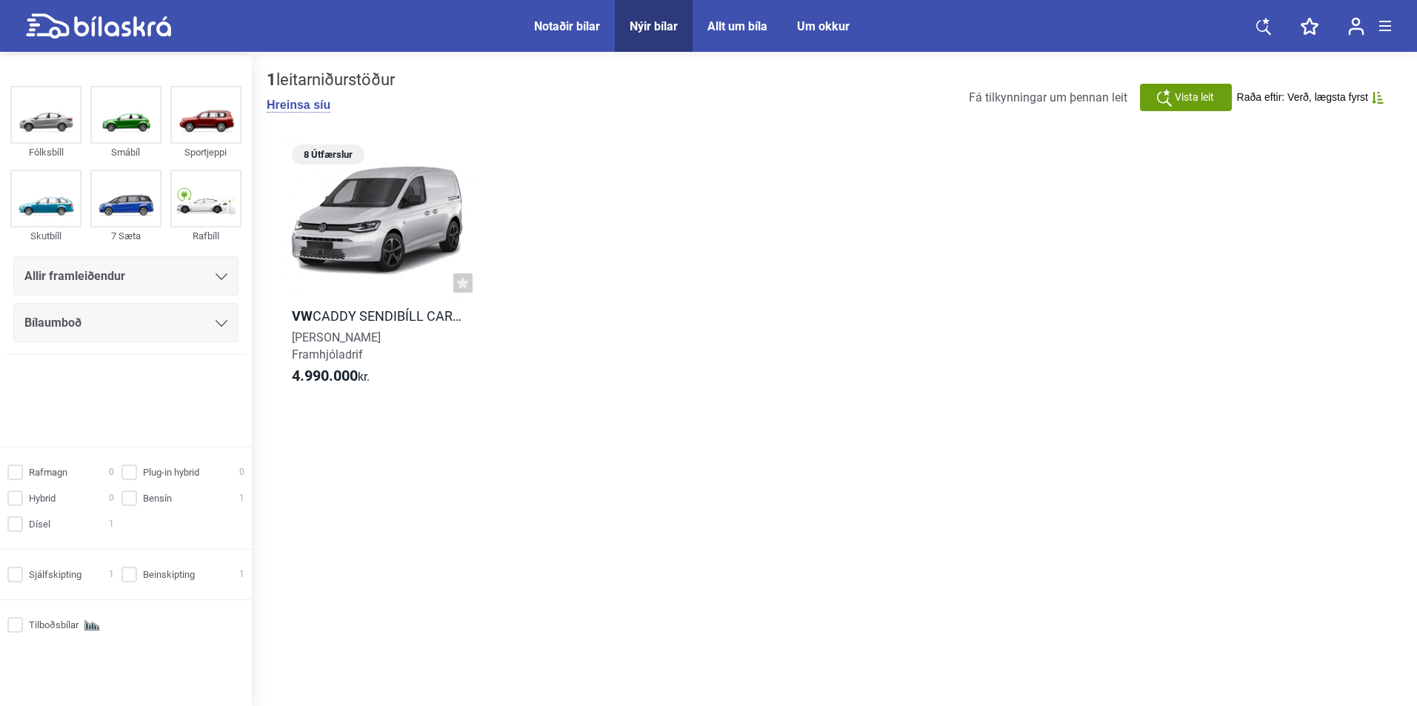
click at [150, 277] on div "Allir framleiðendur" at bounding box center [125, 276] width 203 height 21
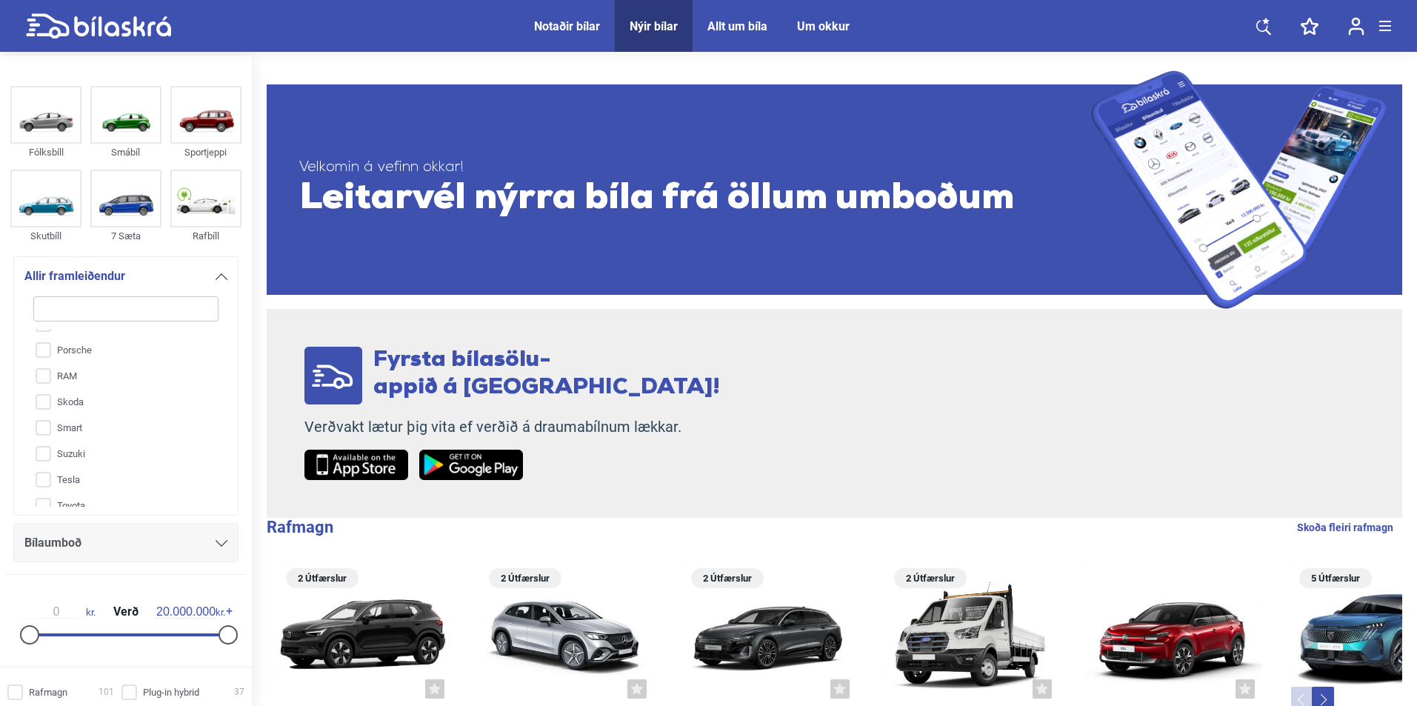
scroll to position [601, 0]
click at [81, 423] on input "Tesla" at bounding box center [116, 416] width 187 height 26
checkbox input "true"
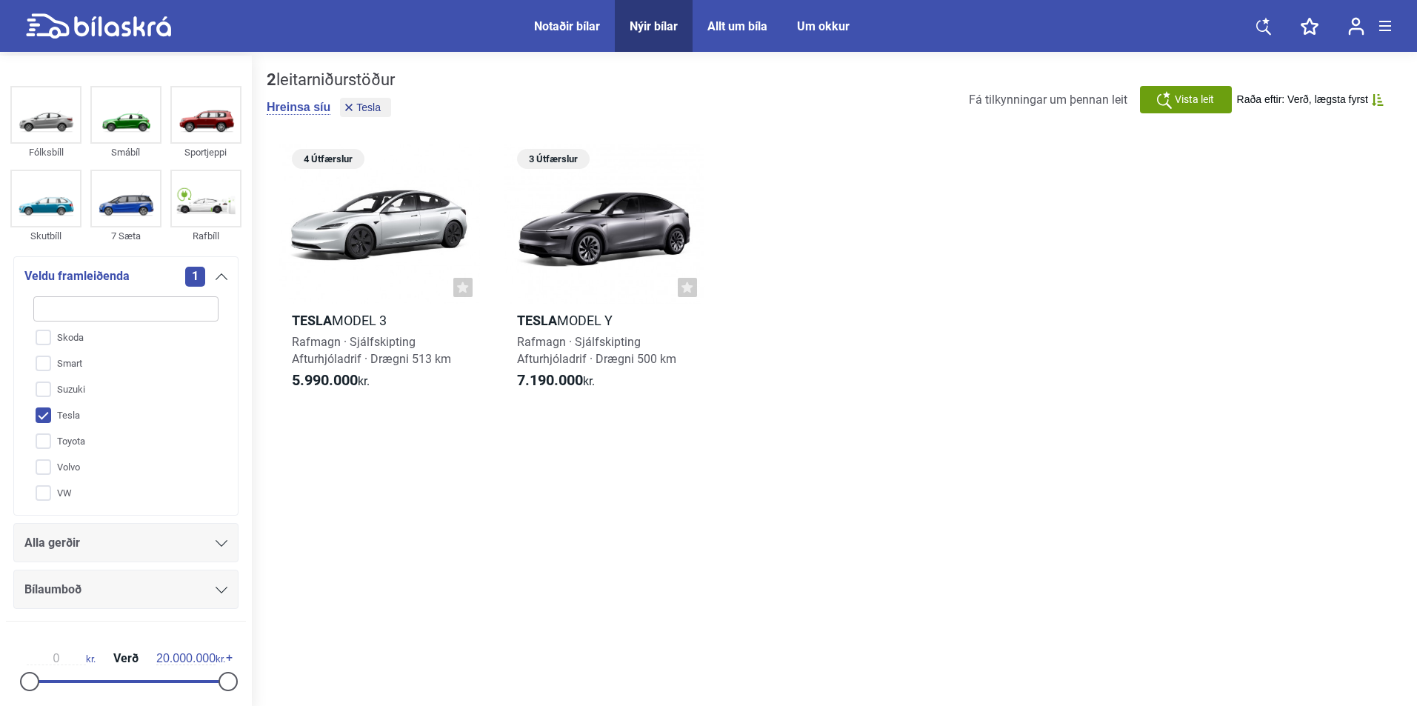
click at [72, 539] on span "Alla gerðir" at bounding box center [52, 543] width 56 height 21
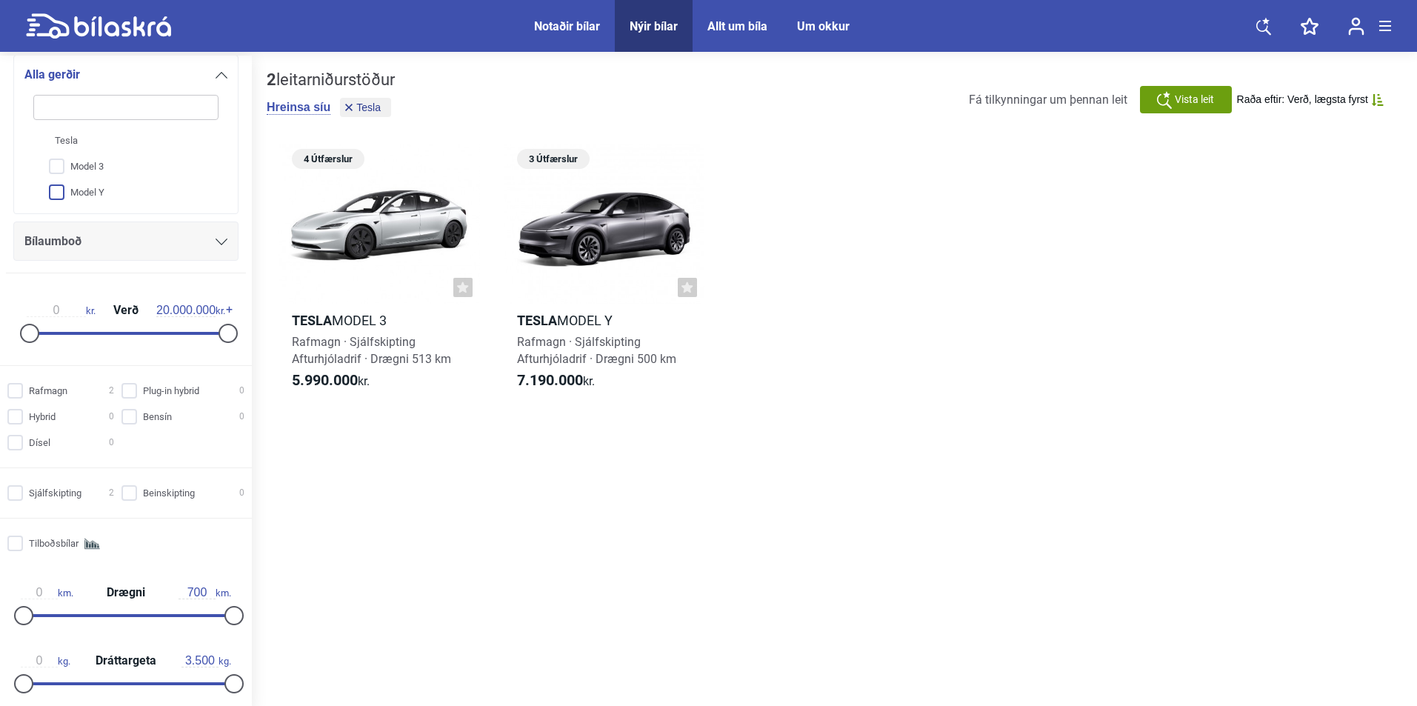
click at [90, 192] on input "Model Y" at bounding box center [116, 193] width 187 height 26
checkbox input "true"
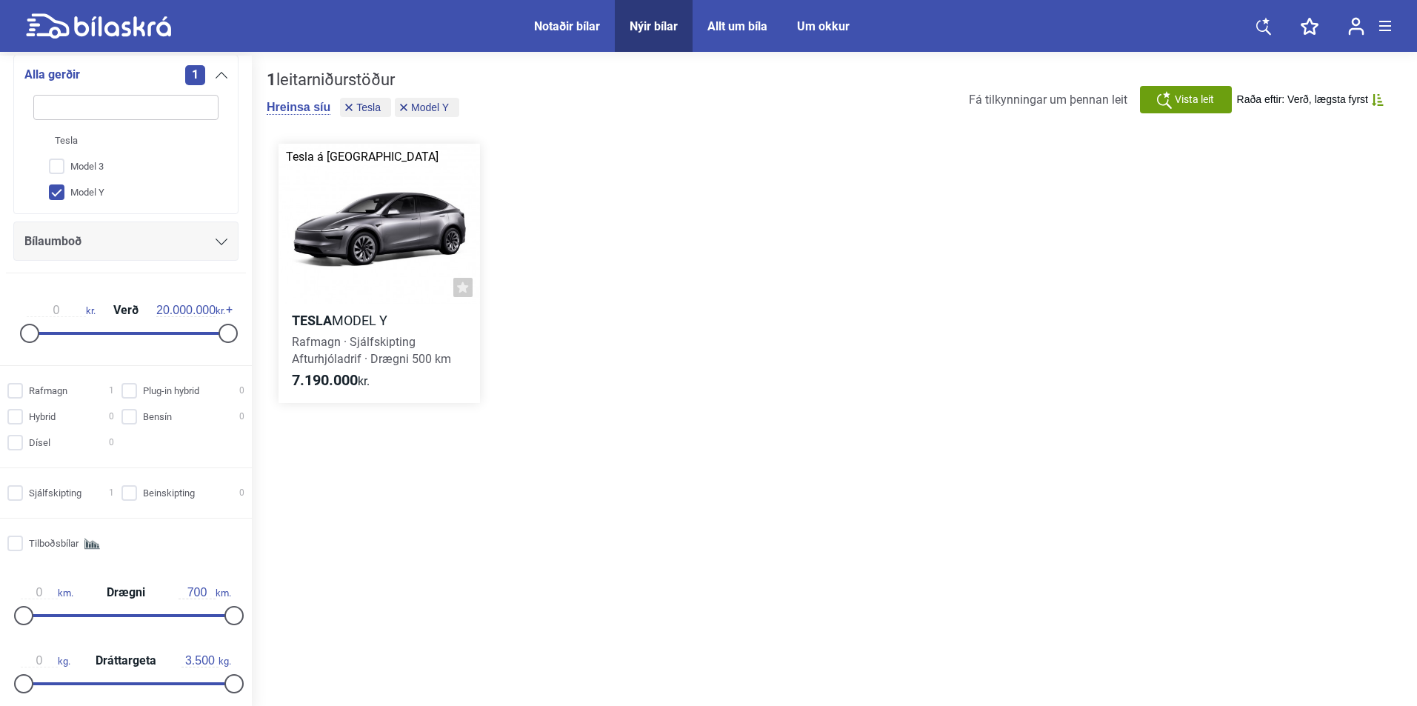
click at [385, 239] on div at bounding box center [380, 224] width 202 height 161
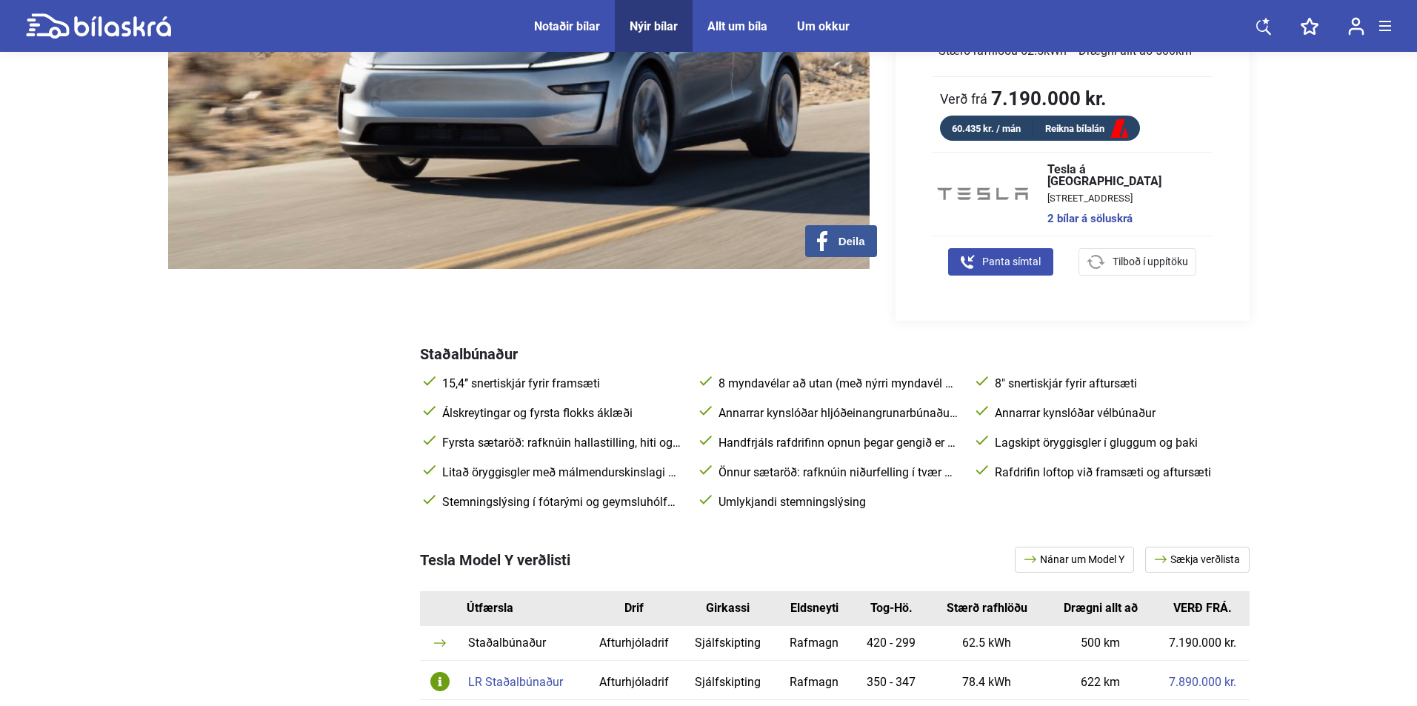
scroll to position [593, 0]
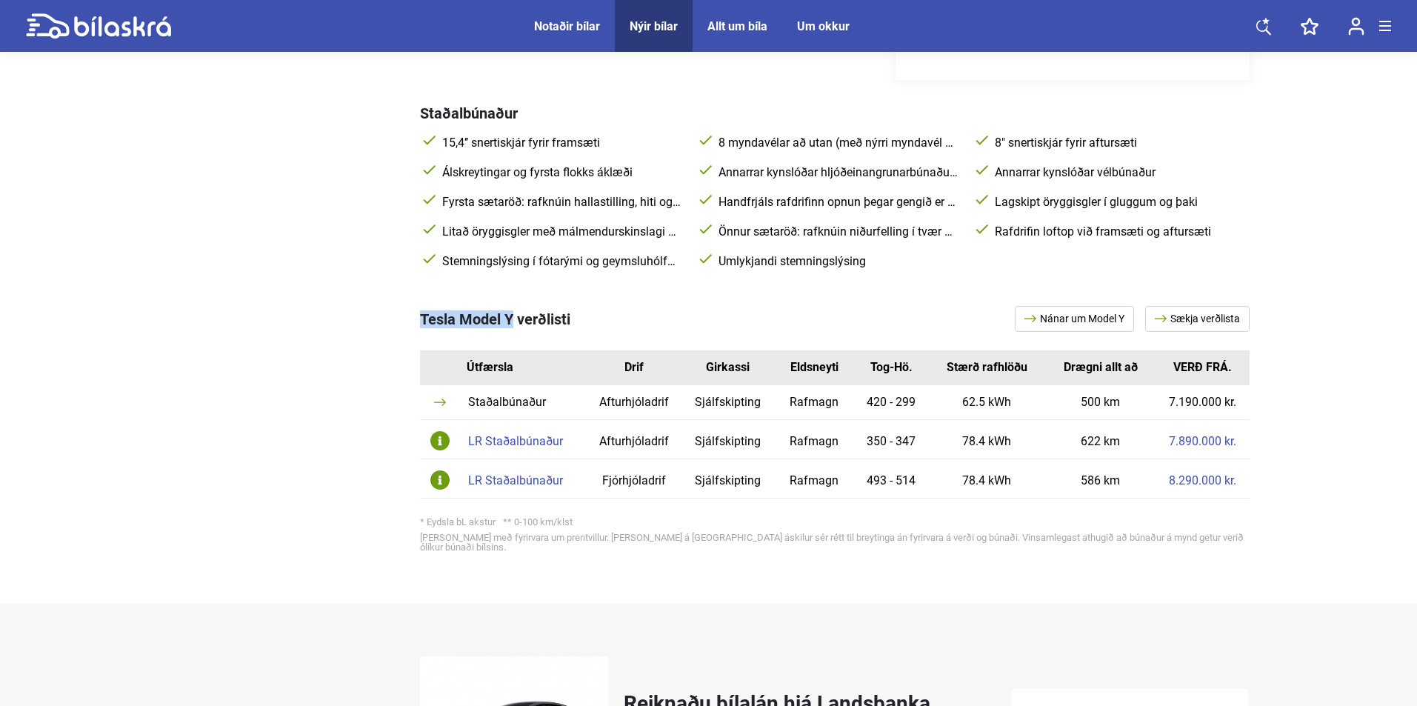
copy span "Tesla Model Y"
drag, startPoint x: 422, startPoint y: 322, endPoint x: 511, endPoint y: 313, distance: 89.3
click at [511, 313] on span "Tesla Model Y verðlisti" at bounding box center [495, 319] width 150 height 18
